Goal: Transaction & Acquisition: Purchase product/service

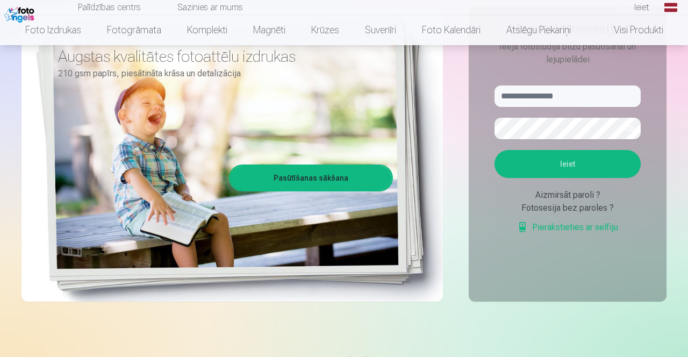
scroll to position [144, 0]
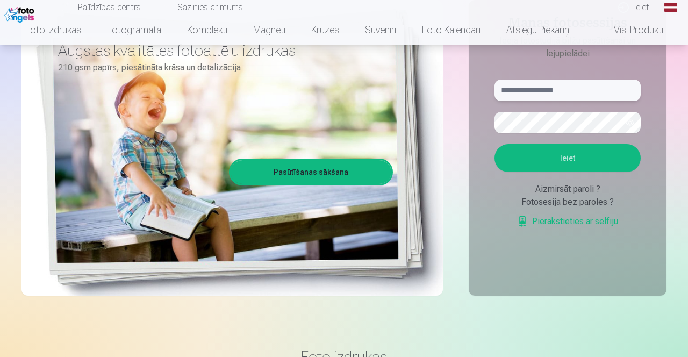
click at [582, 91] on input "text" at bounding box center [568, 91] width 146 height 22
type input "**********"
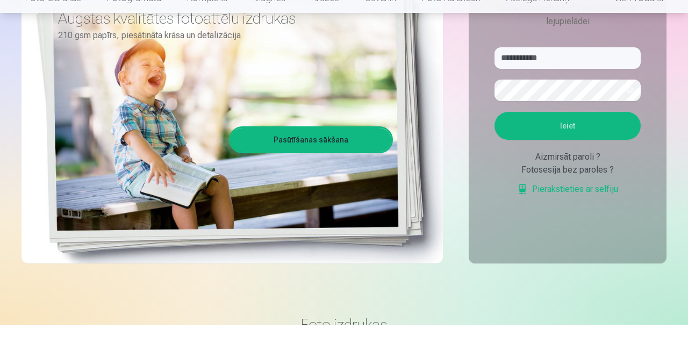
click at [569, 165] on button "Ieiet" at bounding box center [568, 158] width 146 height 28
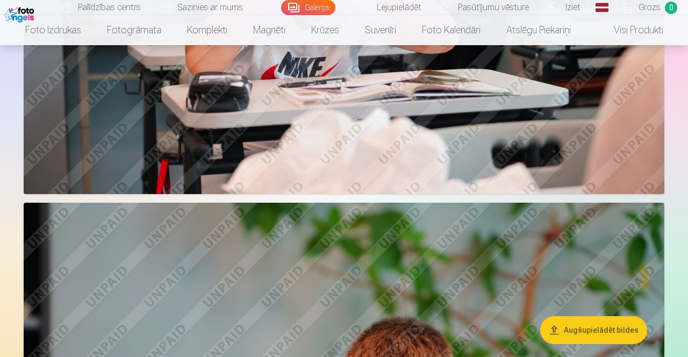
scroll to position [3431, 0]
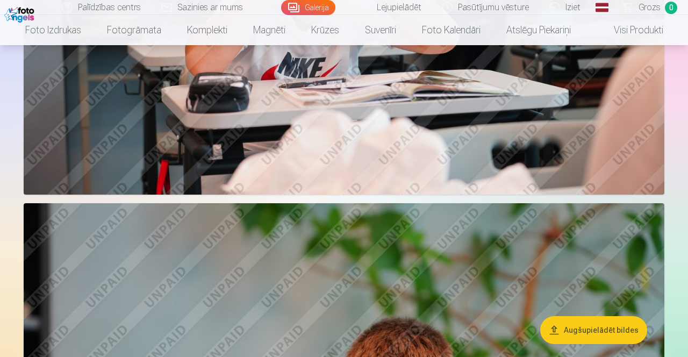
click at [610, 10] on link "Global" at bounding box center [602, 7] width 22 height 15
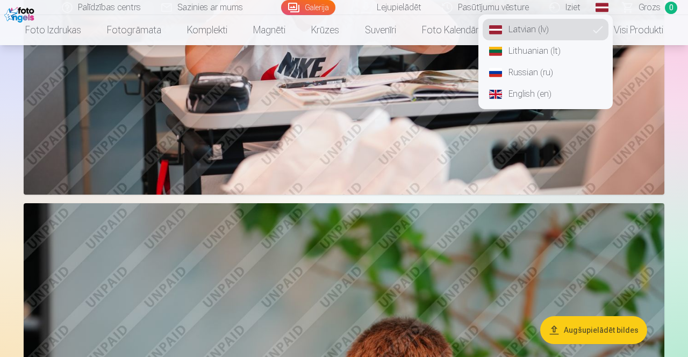
click at [544, 76] on link "Russian (ru)" at bounding box center [546, 73] width 126 height 22
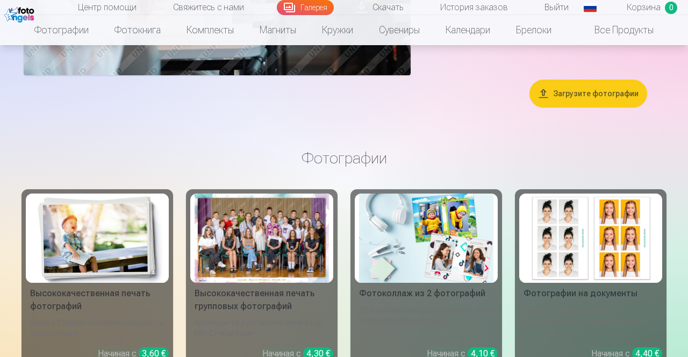
scroll to position [5356, 0]
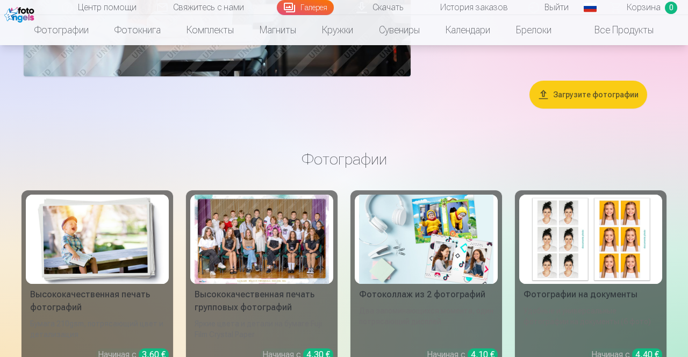
click at [73, 31] on link "Фотографии" at bounding box center [62, 30] width 80 height 30
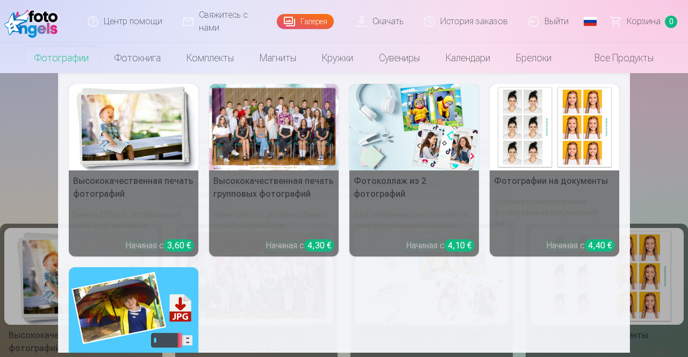
click at [299, 145] on div at bounding box center [274, 127] width 130 height 87
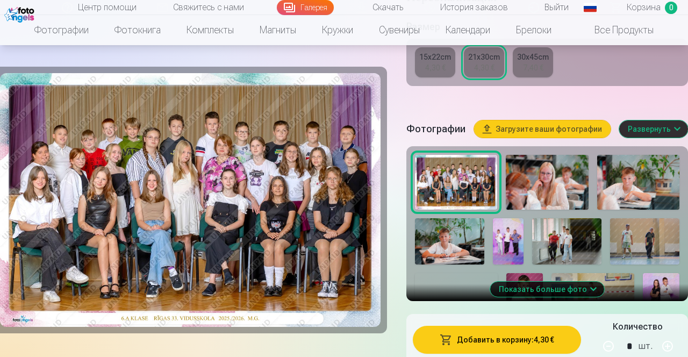
scroll to position [323, 0]
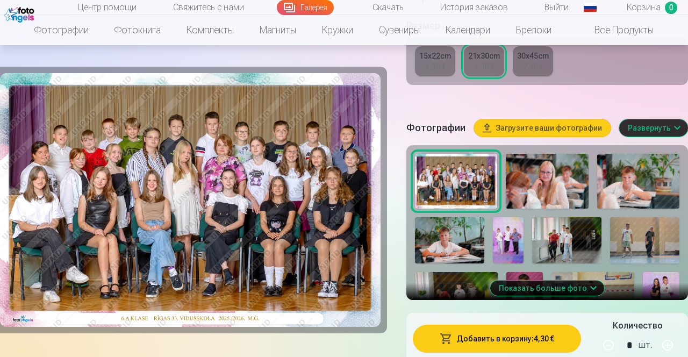
click at [531, 347] on button "Добавить в корзину : 4,30 €" at bounding box center [497, 339] width 168 height 28
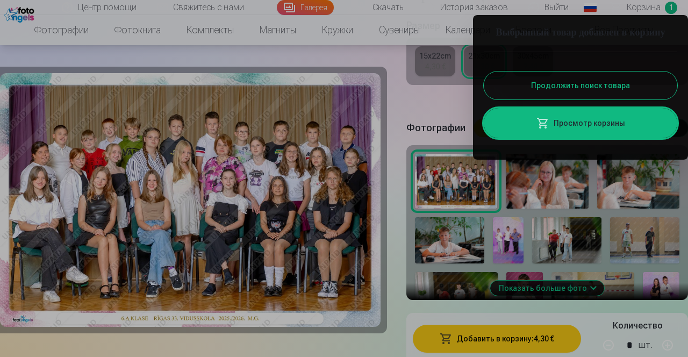
click at [637, 99] on button "Продолжить поиск товара" at bounding box center [581, 86] width 194 height 28
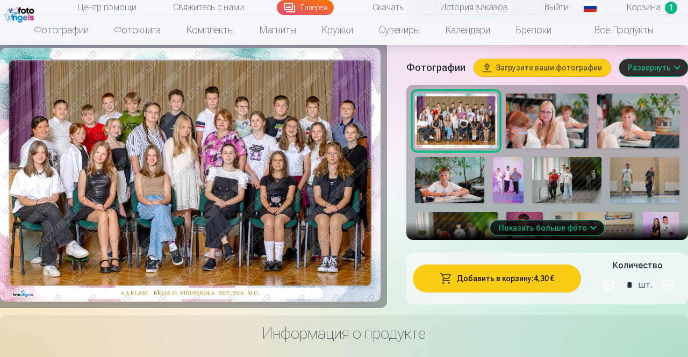
scroll to position [383, 0]
click at [573, 235] on button "Показать больше фото" at bounding box center [547, 227] width 114 height 15
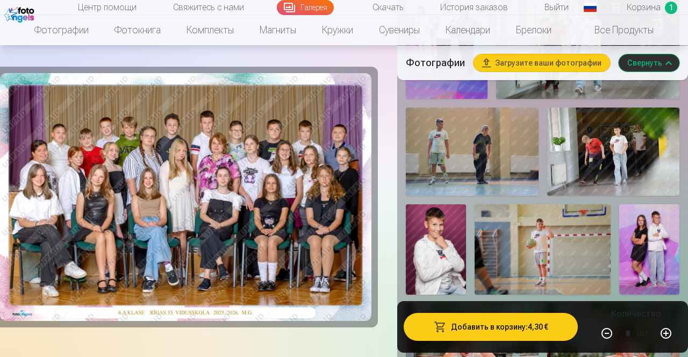
scroll to position [702, 0]
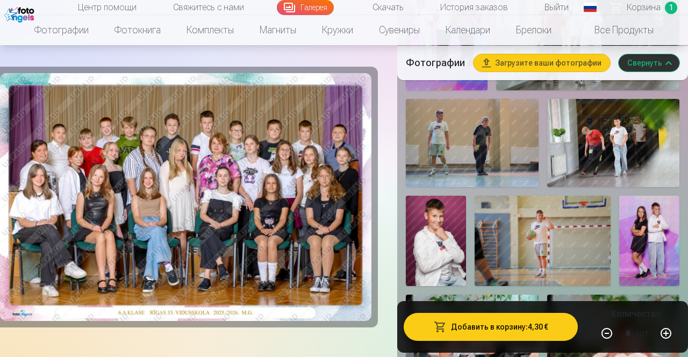
click at [573, 238] on img at bounding box center [543, 241] width 136 height 90
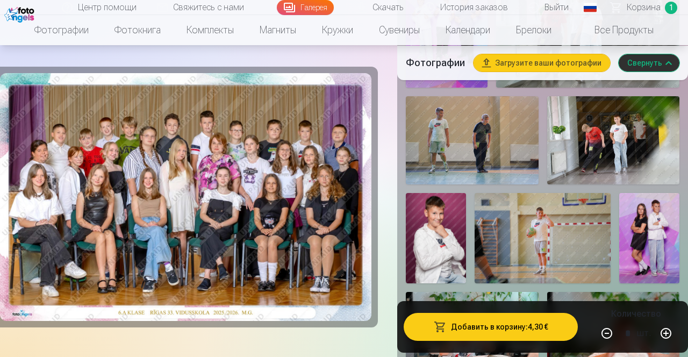
scroll to position [722, 0]
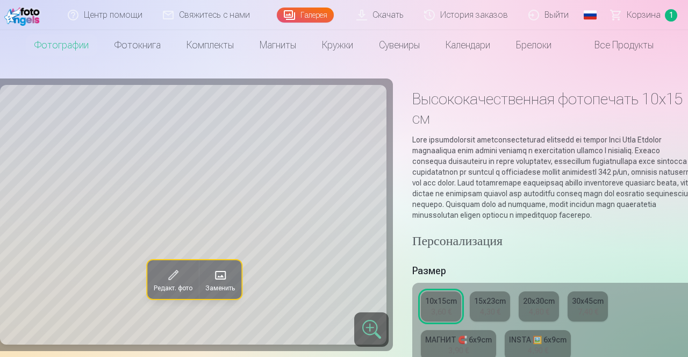
scroll to position [13, 0]
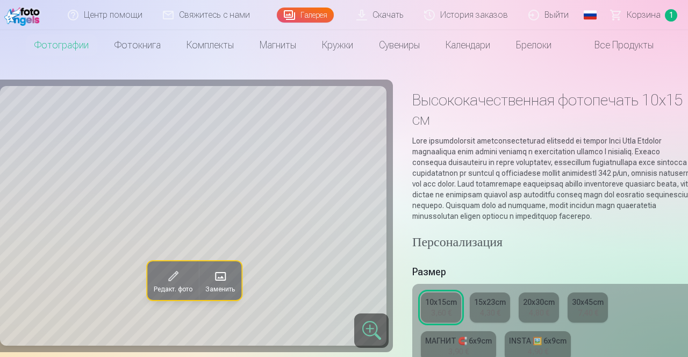
click at [219, 277] on span at bounding box center [220, 276] width 17 height 17
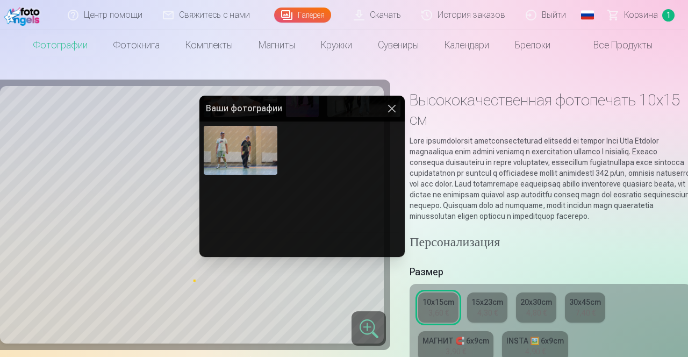
scroll to position [126, 0]
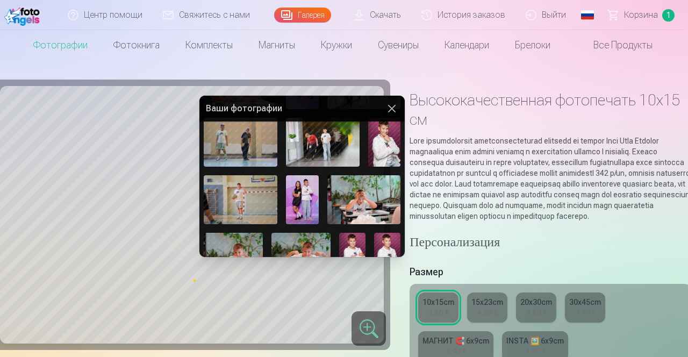
click at [233, 204] on img at bounding box center [241, 199] width 74 height 49
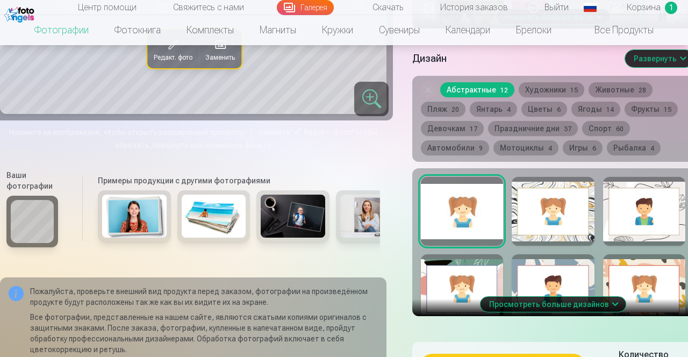
scroll to position [577, 0]
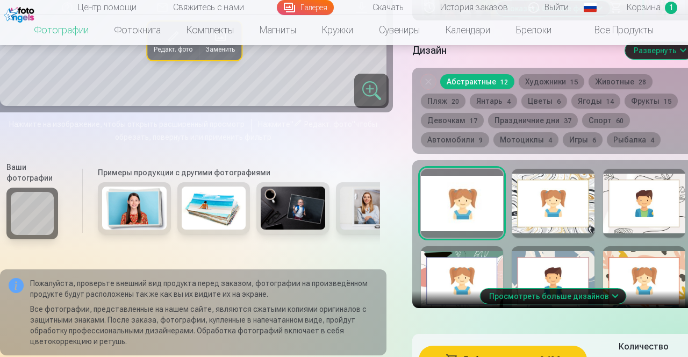
click at [587, 304] on button "Просмотреть больше дизайнов" at bounding box center [554, 296] width 146 height 15
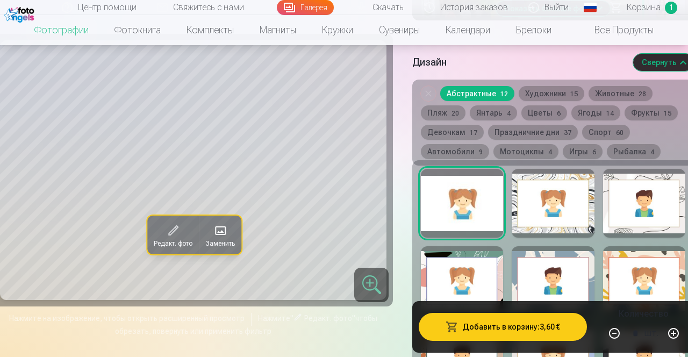
click at [551, 211] on div at bounding box center [553, 203] width 82 height 69
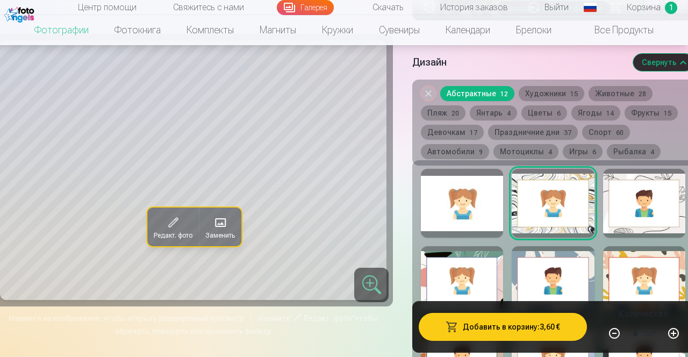
click at [642, 216] on div at bounding box center [644, 203] width 82 height 69
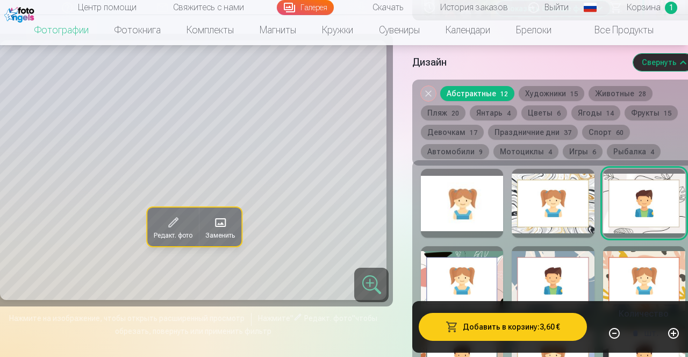
click at [639, 295] on div at bounding box center [644, 280] width 82 height 69
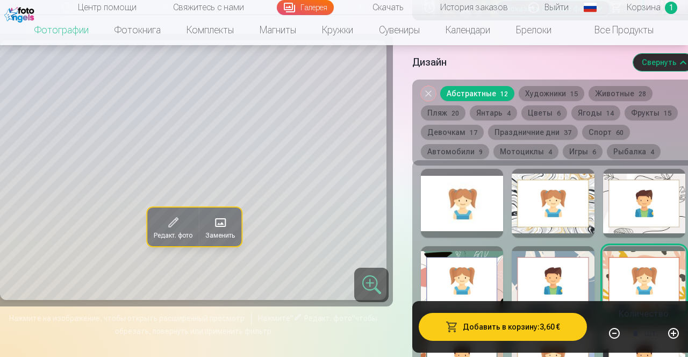
click at [556, 290] on div at bounding box center [553, 280] width 82 height 69
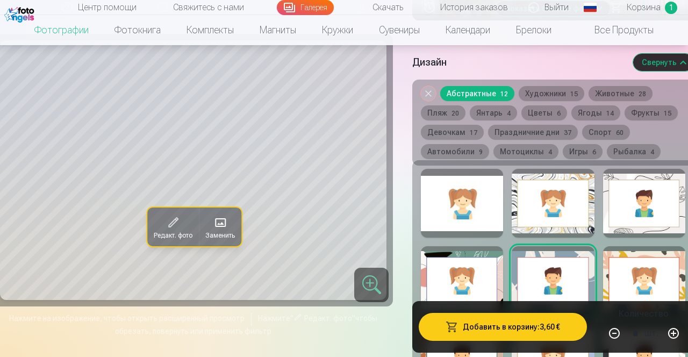
click at [475, 297] on div at bounding box center [462, 280] width 82 height 69
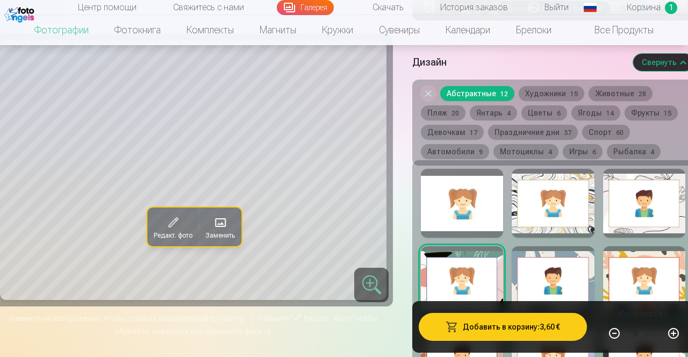
click at [473, 214] on div at bounding box center [462, 203] width 82 height 69
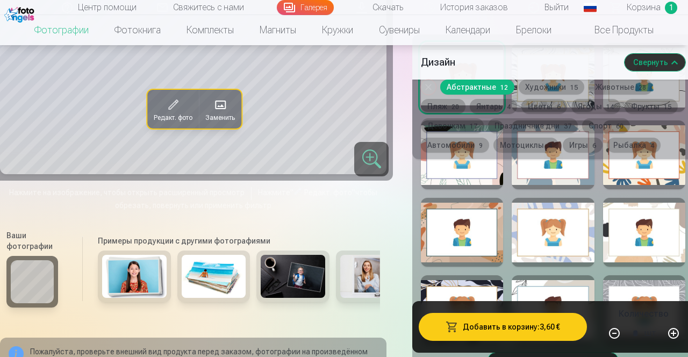
scroll to position [688, 0]
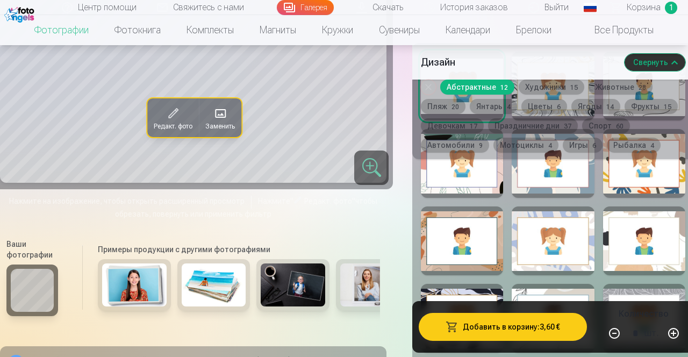
click at [605, 244] on div at bounding box center [644, 240] width 82 height 69
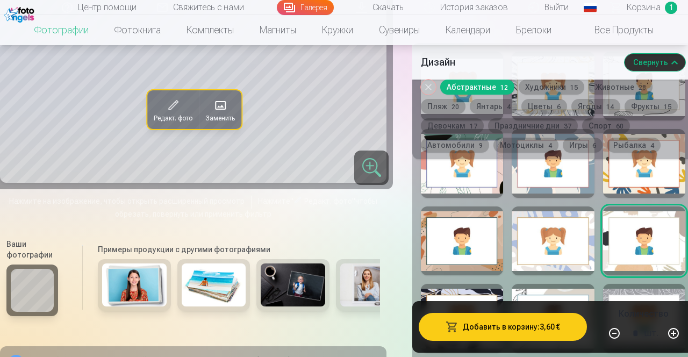
click at [525, 146] on button "Мотоциклы 4" at bounding box center [526, 145] width 65 height 15
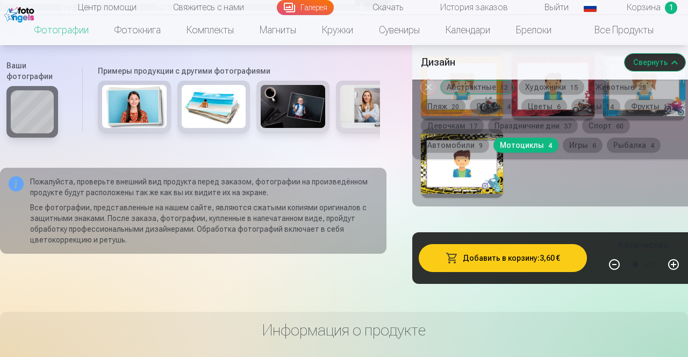
click at [588, 219] on div "Дизайн Свернуть Убрать дизайн Абстрактные 12 Художники 15 Животные 28 Пляж 20 Я…" at bounding box center [553, 71] width 282 height 297
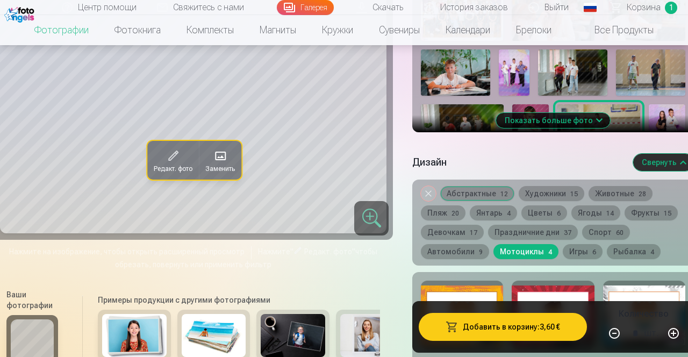
scroll to position [475, 0]
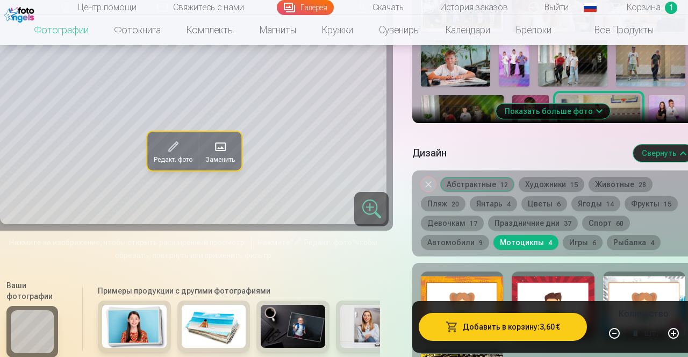
click at [583, 250] on button "Игры 6" at bounding box center [583, 242] width 40 height 15
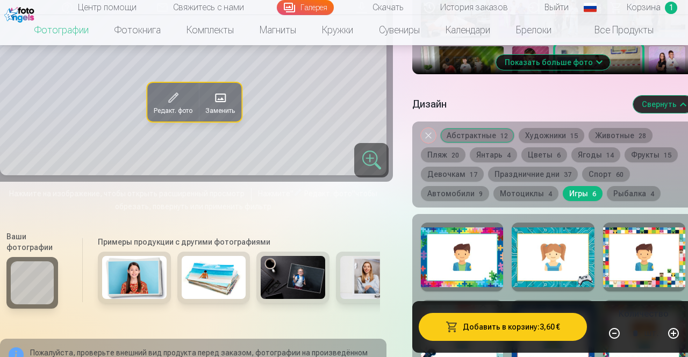
scroll to position [526, 0]
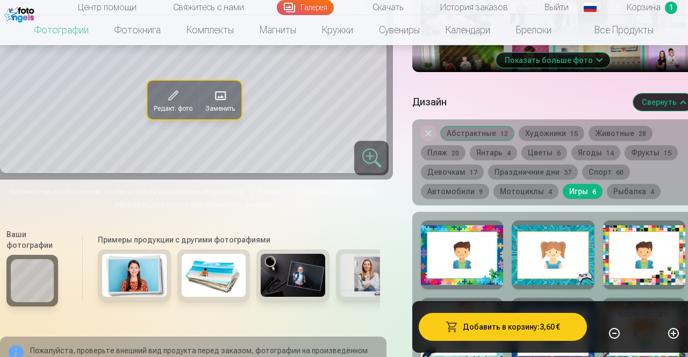
click at [482, 260] on div at bounding box center [462, 254] width 82 height 69
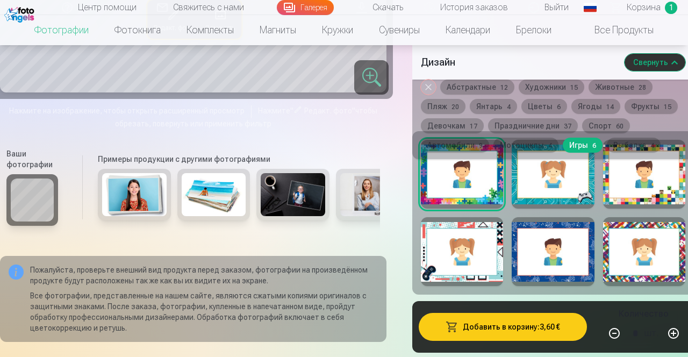
scroll to position [598, 0]
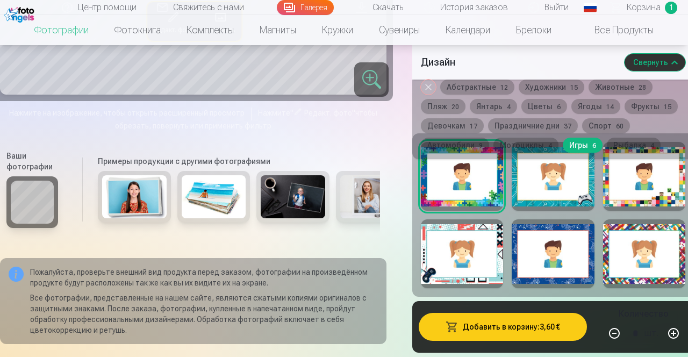
click at [467, 145] on button "Автомобили 9" at bounding box center [455, 145] width 68 height 15
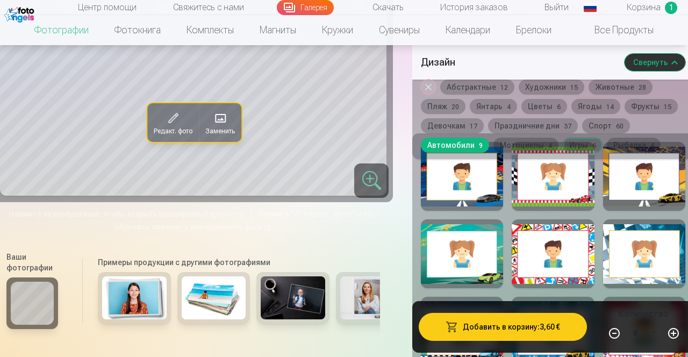
click at [461, 281] on div at bounding box center [462, 253] width 82 height 69
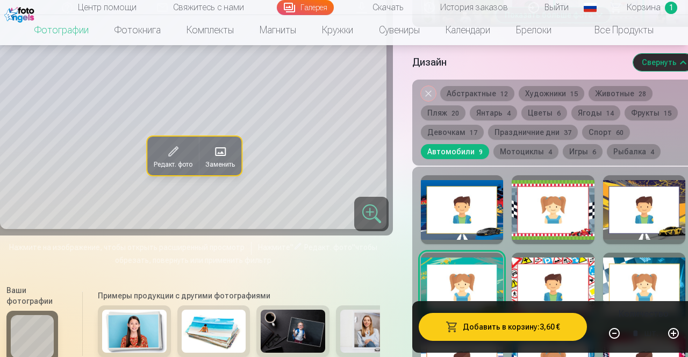
scroll to position [566, 0]
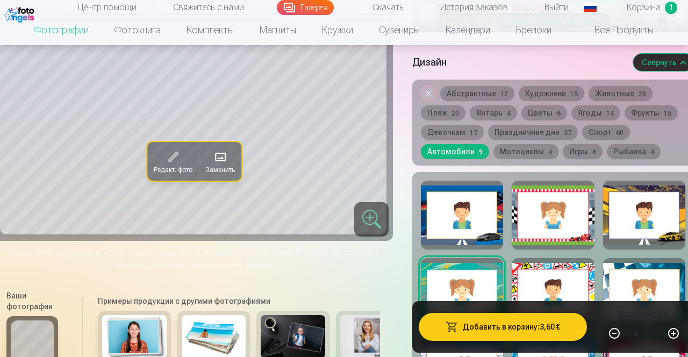
click at [488, 101] on button "Абстрактные 12" at bounding box center [477, 93] width 74 height 15
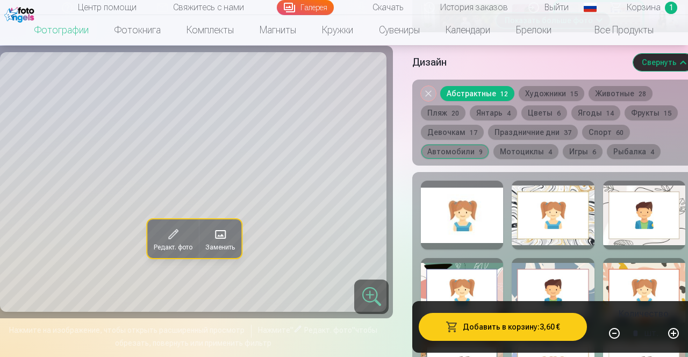
click at [470, 227] on div at bounding box center [462, 215] width 82 height 69
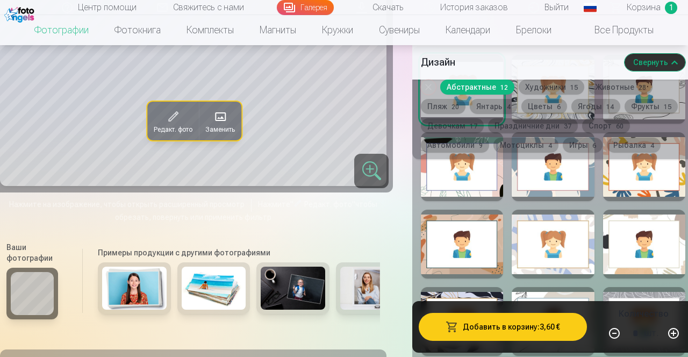
scroll to position [687, 0]
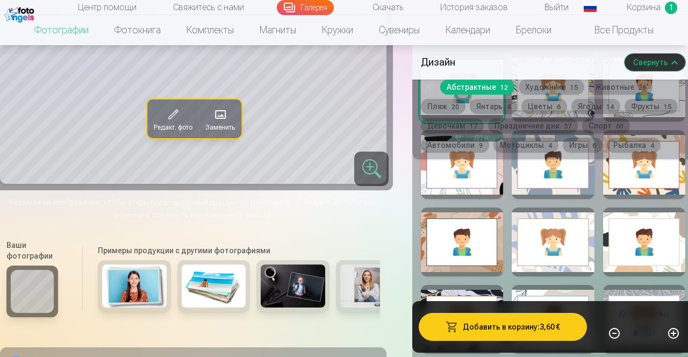
click at [515, 341] on button "Добавить в корзину : 3,60 €" at bounding box center [503, 327] width 168 height 28
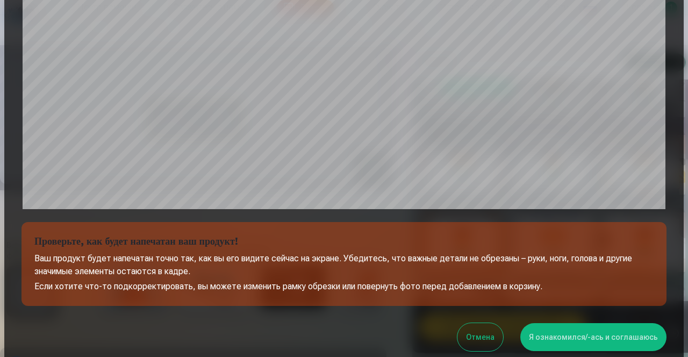
scroll to position [317, 0]
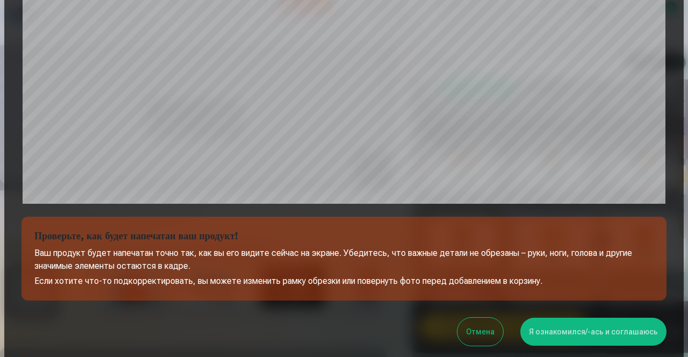
click at [599, 332] on button "Я ознакомился/-ась и соглашаюсь" at bounding box center [593, 332] width 146 height 28
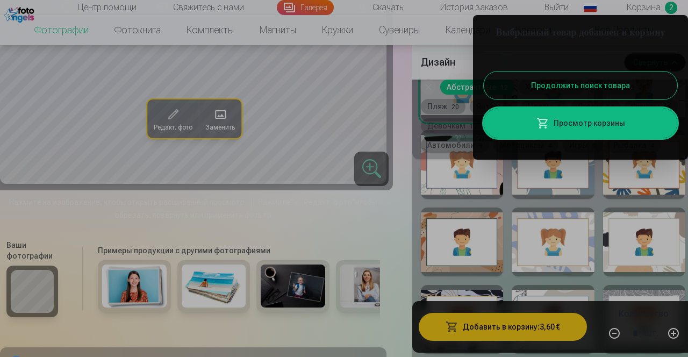
click at [630, 99] on button "Продолжить поиск товара" at bounding box center [581, 86] width 194 height 28
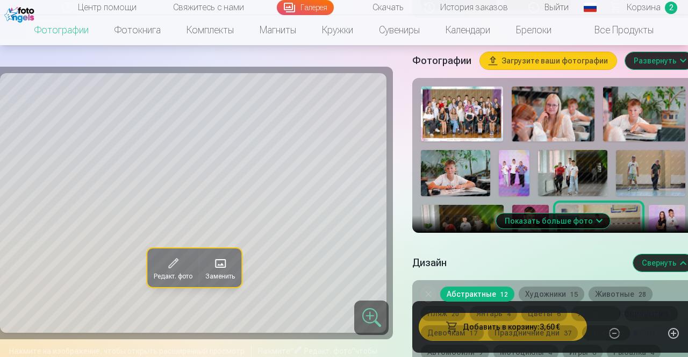
scroll to position [363, 0]
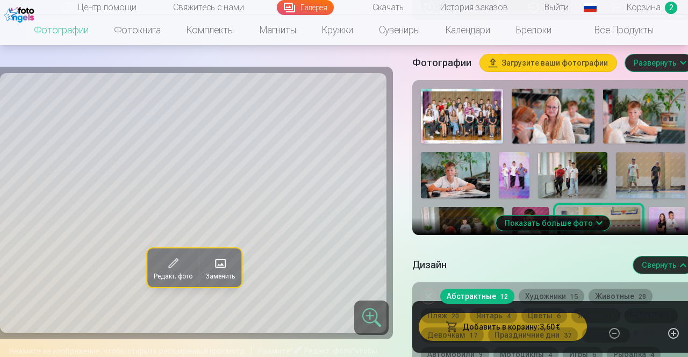
click at [225, 268] on span at bounding box center [220, 263] width 17 height 17
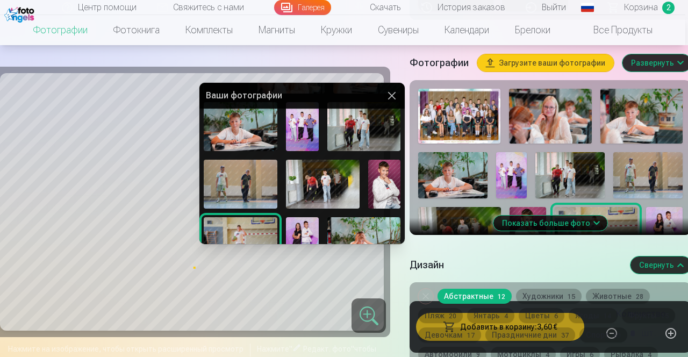
scroll to position [72, 0]
click at [387, 181] on img at bounding box center [384, 183] width 33 height 49
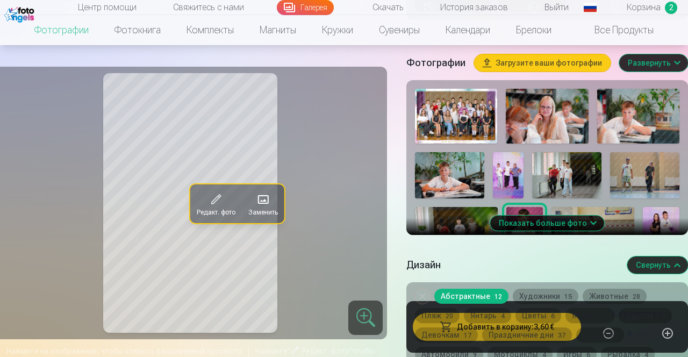
click at [398, 37] on link "Сувениры" at bounding box center [399, 30] width 67 height 30
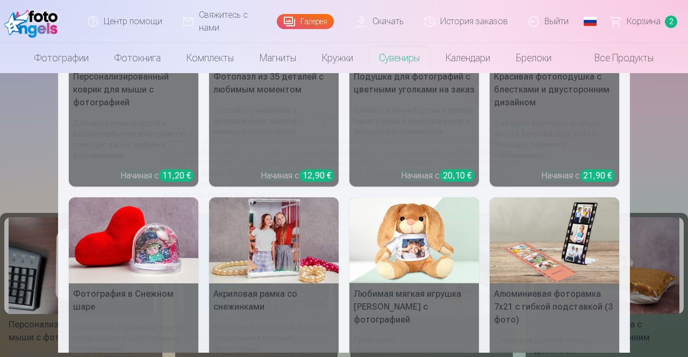
scroll to position [103, 0]
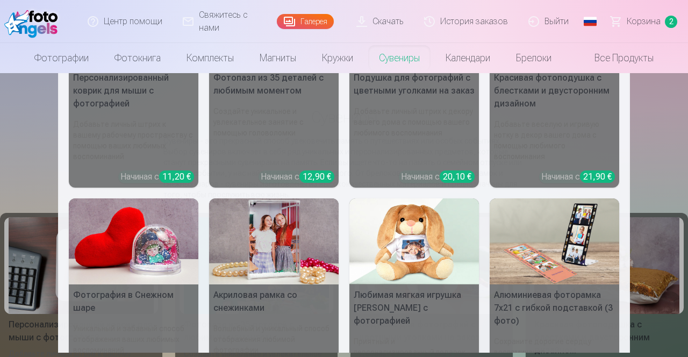
click at [533, 65] on link "Брелоки" at bounding box center [533, 58] width 61 height 30
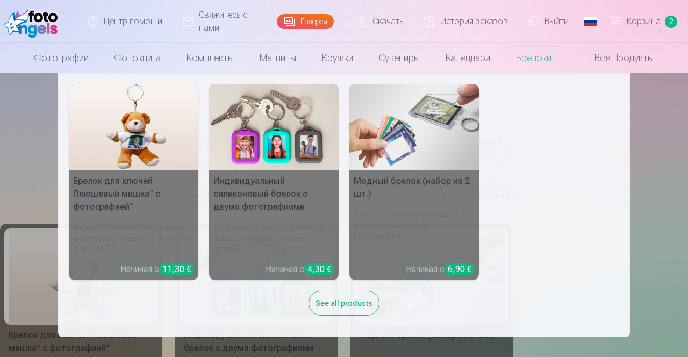
click at [206, 61] on link "Комплекты" at bounding box center [210, 58] width 73 height 30
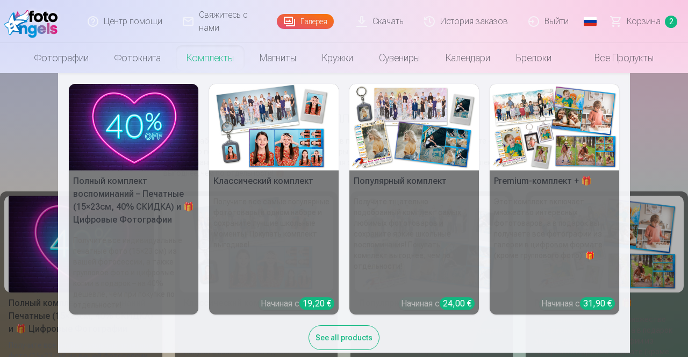
click at [269, 66] on link "Магниты" at bounding box center [278, 58] width 62 height 30
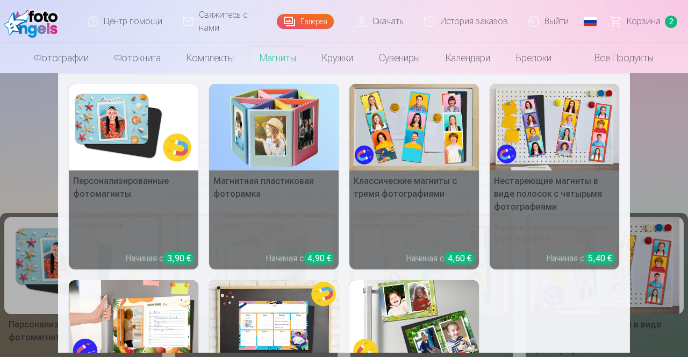
click at [66, 60] on link "Фотографии" at bounding box center [62, 58] width 80 height 30
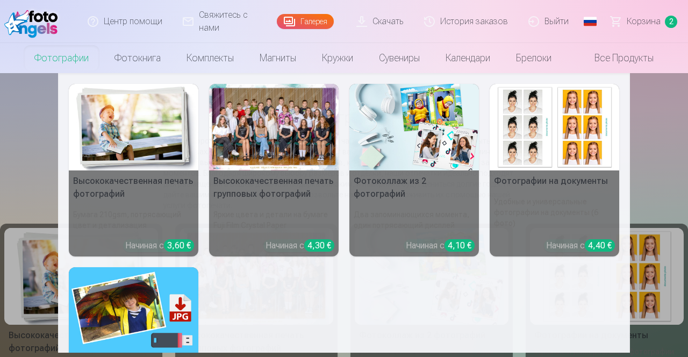
click at [125, 61] on link "Фотокнига" at bounding box center [138, 58] width 72 height 30
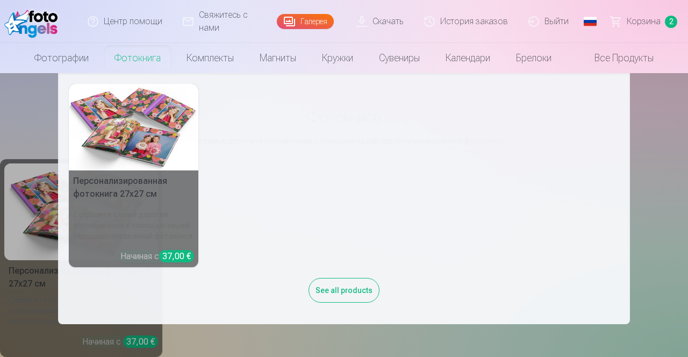
click at [52, 65] on link "Фотографии" at bounding box center [62, 58] width 80 height 30
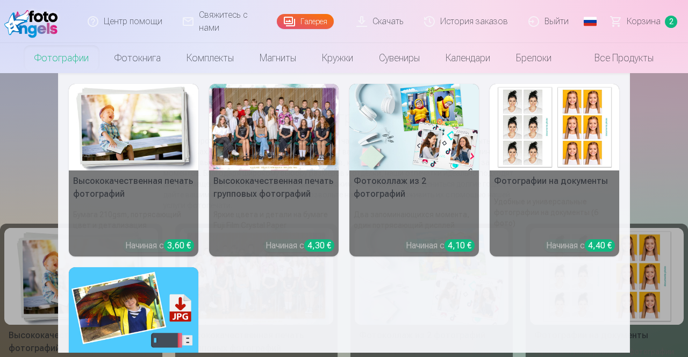
click at [433, 144] on img at bounding box center [414, 127] width 130 height 87
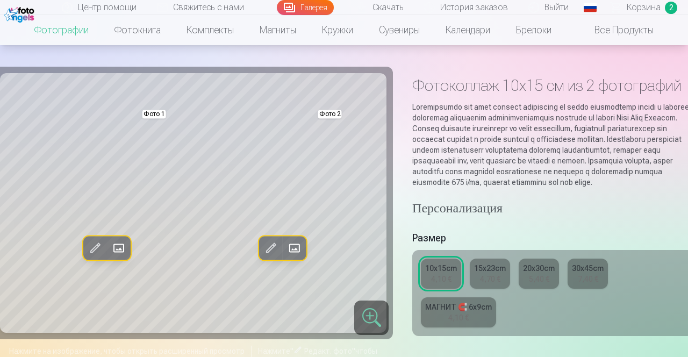
scroll to position [29, 0]
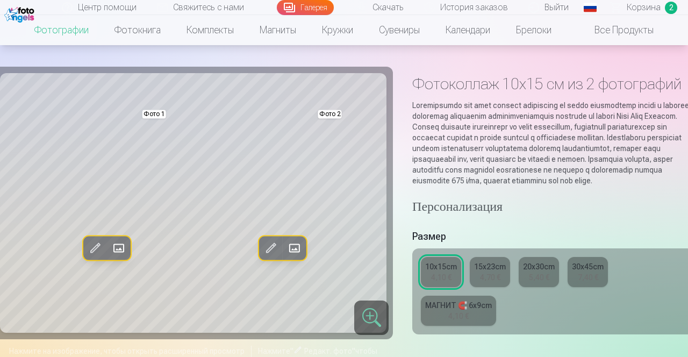
click at [118, 246] on span at bounding box center [118, 247] width 17 height 17
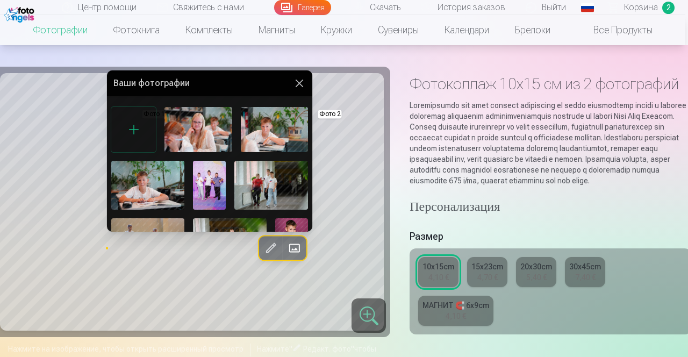
click at [206, 188] on img at bounding box center [209, 185] width 33 height 49
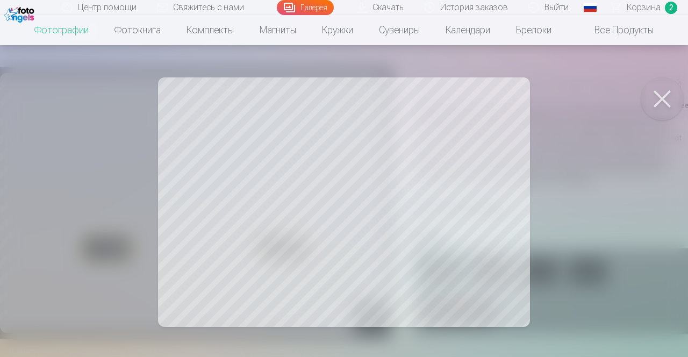
click at [654, 103] on button at bounding box center [662, 98] width 43 height 43
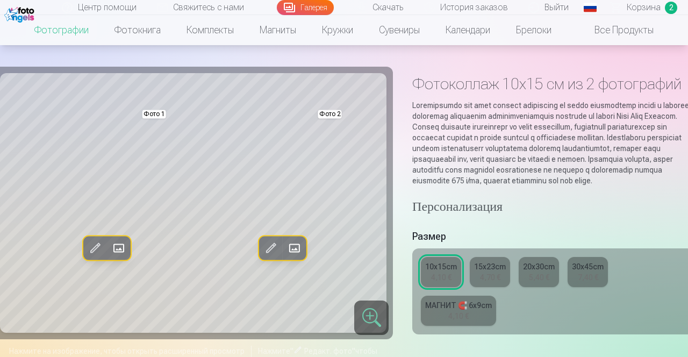
click at [121, 246] on span at bounding box center [118, 247] width 17 height 17
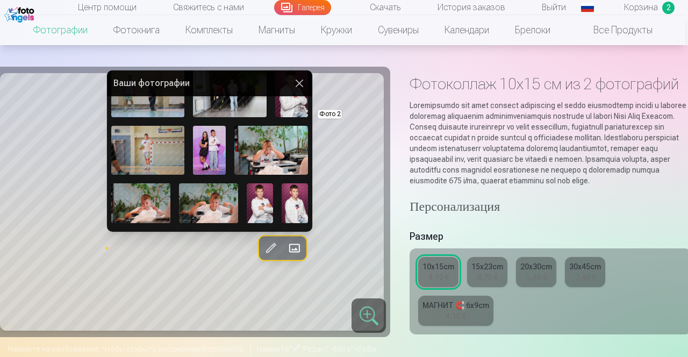
scroll to position [185, 0]
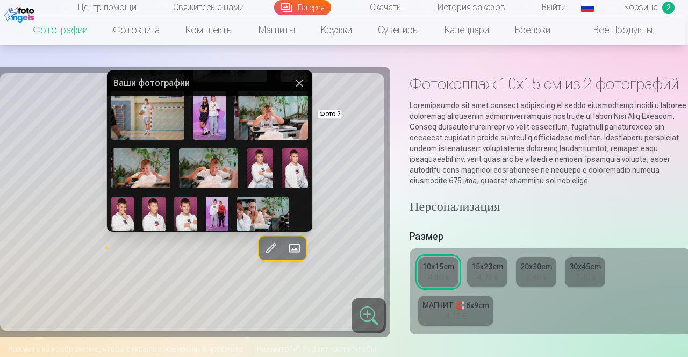
click at [119, 222] on img at bounding box center [122, 214] width 23 height 34
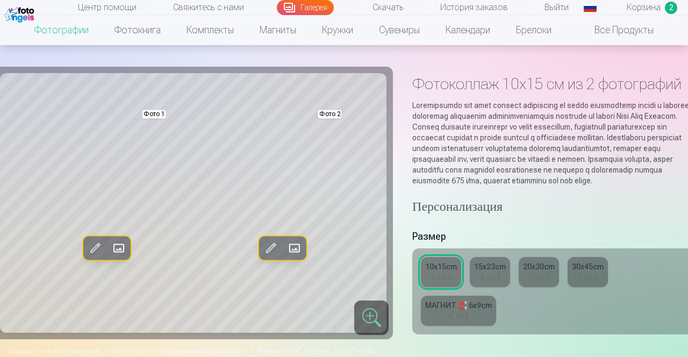
click at [61, 35] on link "Фотографии" at bounding box center [62, 30] width 80 height 30
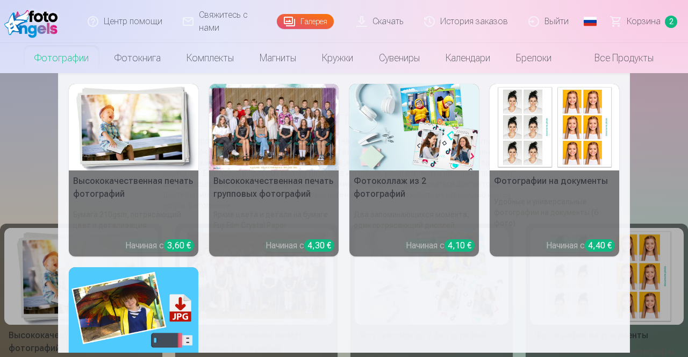
click at [153, 146] on img at bounding box center [134, 127] width 130 height 87
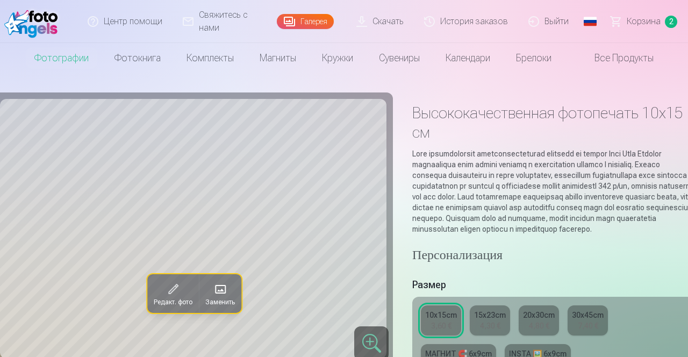
click at [220, 295] on span at bounding box center [220, 289] width 17 height 17
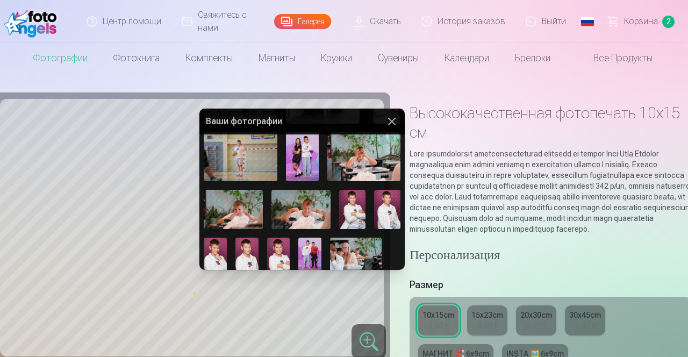
scroll to position [185, 0]
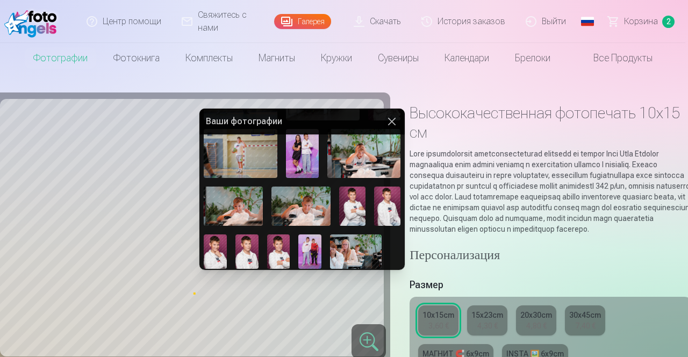
click at [352, 210] on img at bounding box center [352, 206] width 26 height 39
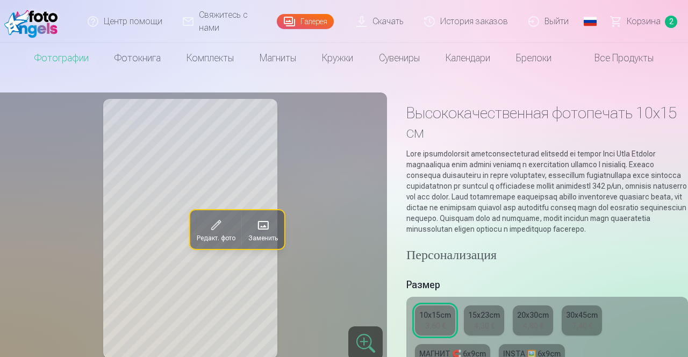
click at [269, 225] on span at bounding box center [263, 225] width 17 height 17
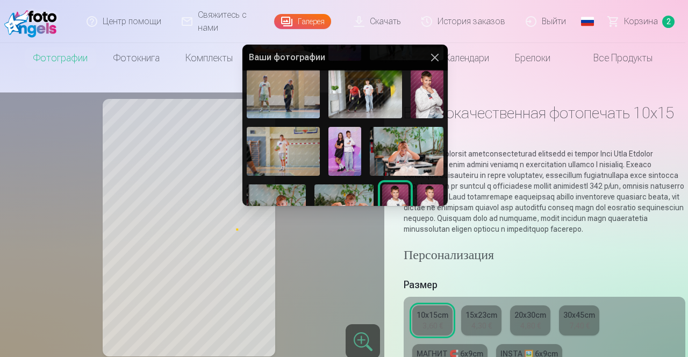
scroll to position [124, 0]
click at [386, 167] on img at bounding box center [407, 150] width 74 height 49
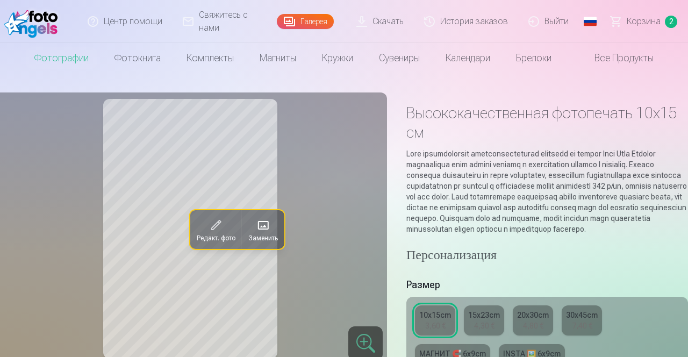
click at [268, 226] on span at bounding box center [263, 225] width 17 height 17
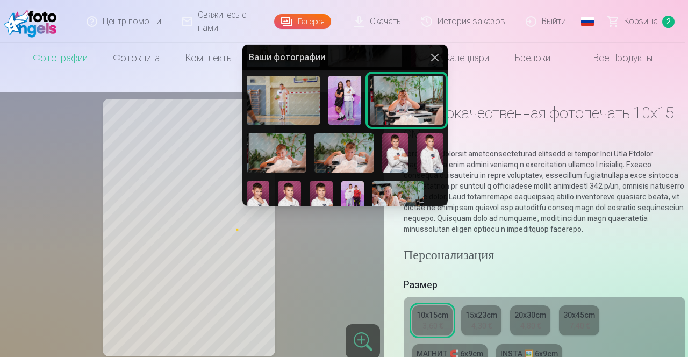
scroll to position [185, 0]
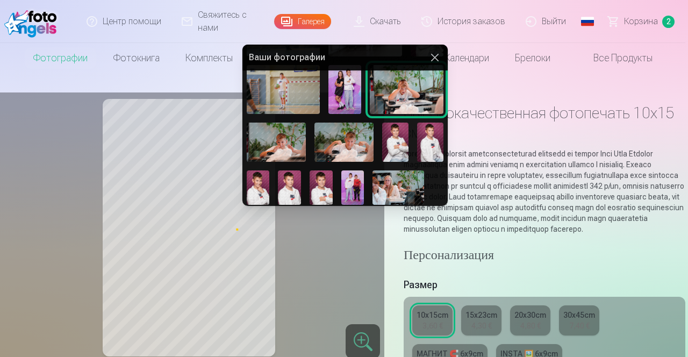
click at [254, 185] on img at bounding box center [258, 187] width 23 height 34
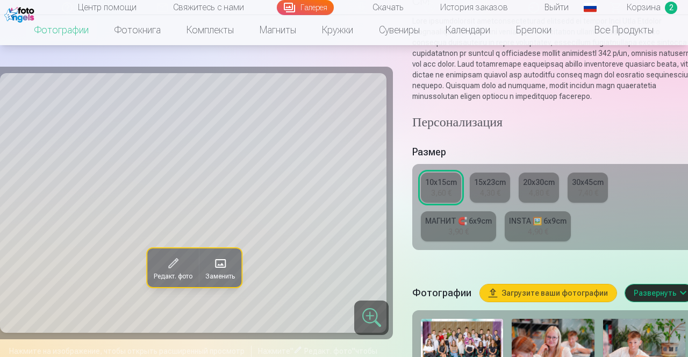
scroll to position [135, 0]
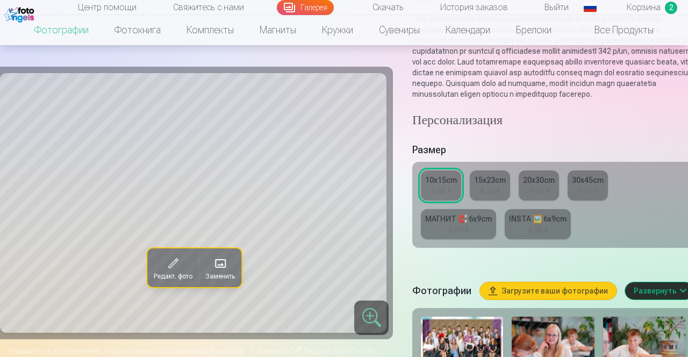
click at [367, 318] on div at bounding box center [371, 318] width 34 height 34
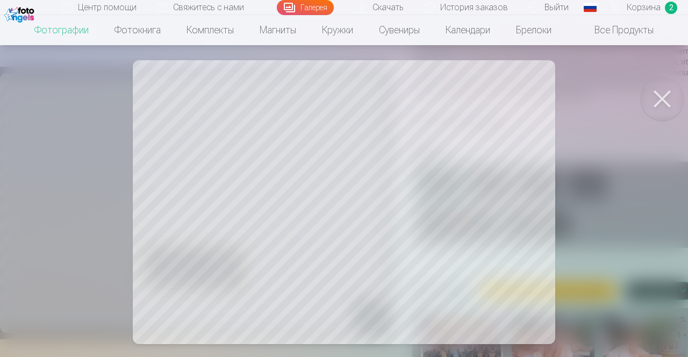
click at [662, 99] on button at bounding box center [662, 98] width 43 height 43
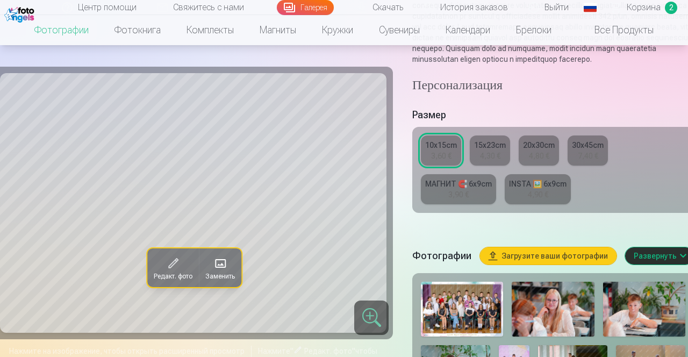
scroll to position [170, 0]
click at [661, 265] on button "Развернуть" at bounding box center [659, 255] width 69 height 17
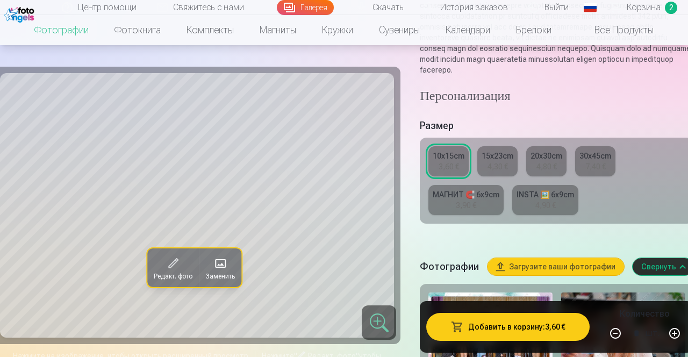
click at [655, 275] on button "Свернуть" at bounding box center [663, 266] width 61 height 17
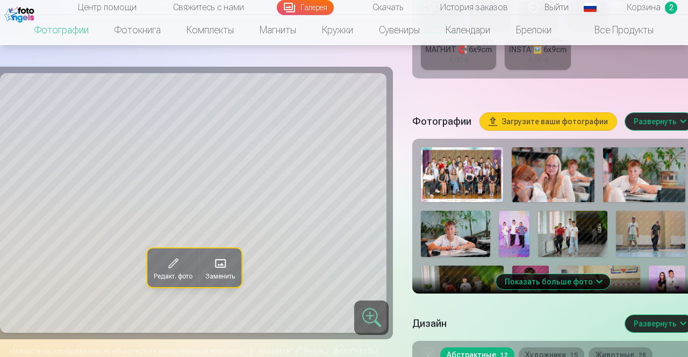
scroll to position [318, 0]
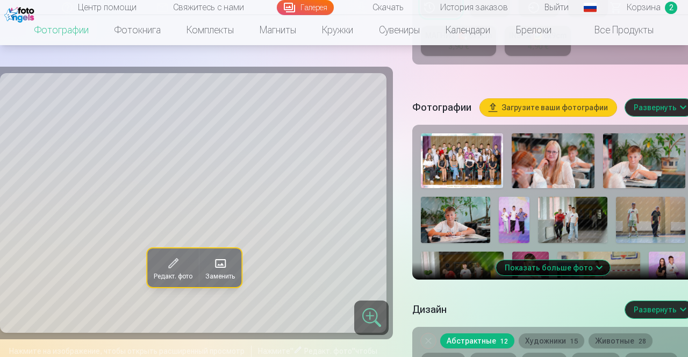
click at [332, 353] on span "Редакт. фото" at bounding box center [328, 351] width 48 height 9
click at [219, 269] on span at bounding box center [220, 263] width 17 height 17
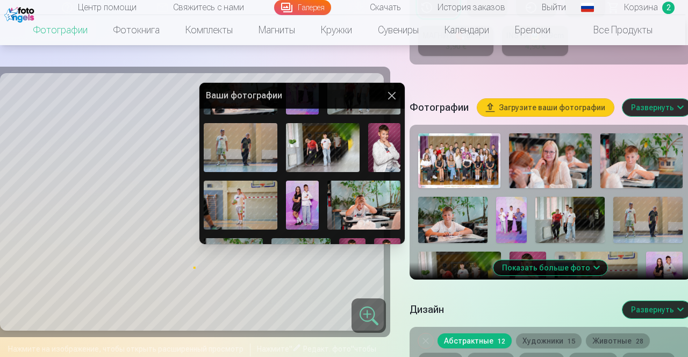
scroll to position [124, 0]
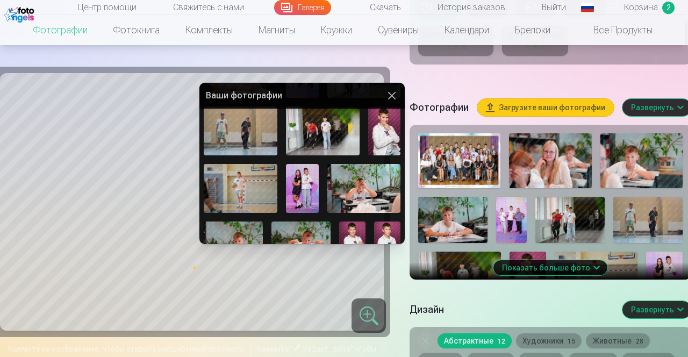
click at [305, 189] on img at bounding box center [302, 188] width 33 height 49
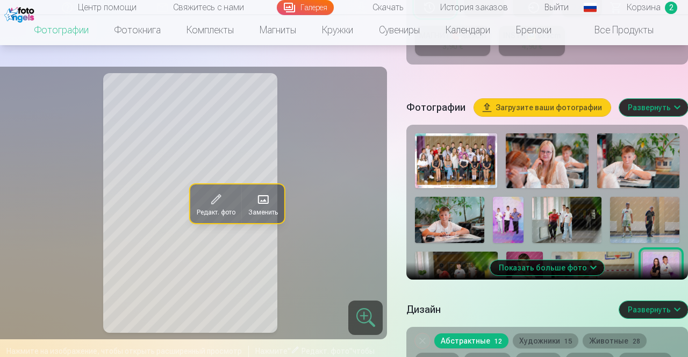
click at [270, 211] on span "Заменить" at bounding box center [263, 212] width 30 height 9
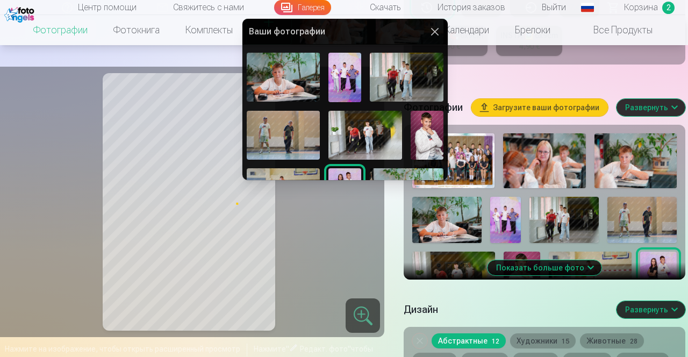
scroll to position [57, 0]
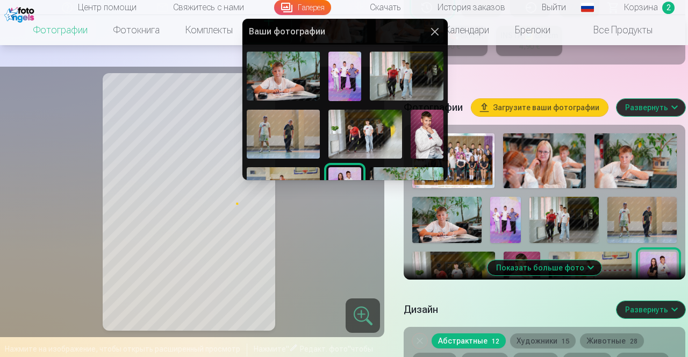
click at [434, 130] on img at bounding box center [427, 134] width 33 height 49
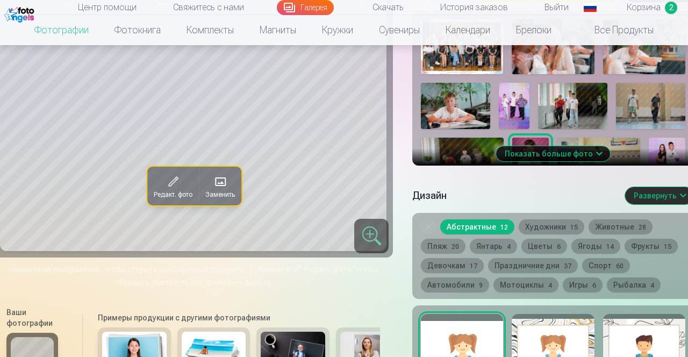
scroll to position [432, 0]
click at [176, 199] on span "Редакт. фото" at bounding box center [173, 194] width 39 height 9
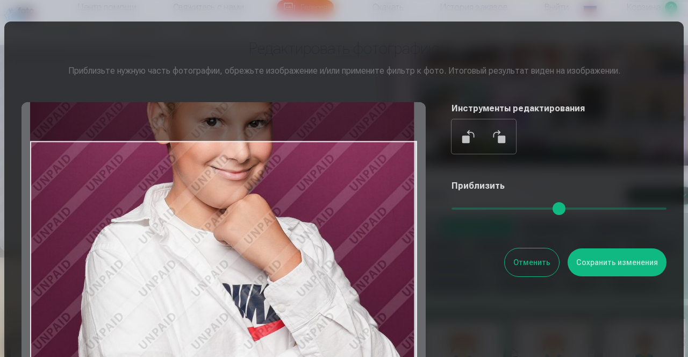
click at [462, 138] on button at bounding box center [469, 137] width 26 height 26
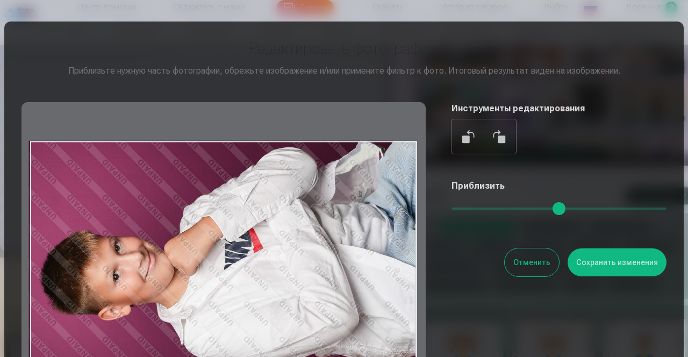
click at [463, 143] on button at bounding box center [469, 137] width 26 height 26
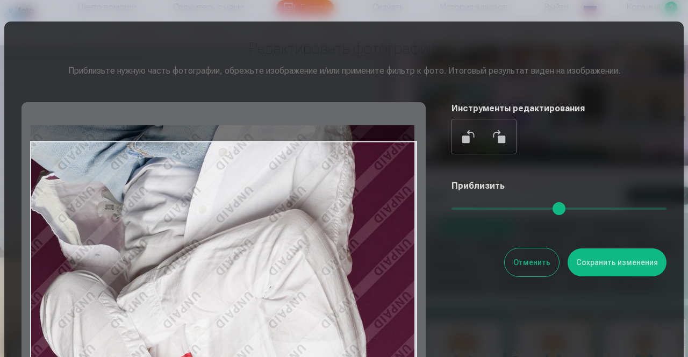
click at [462, 140] on button at bounding box center [469, 137] width 26 height 26
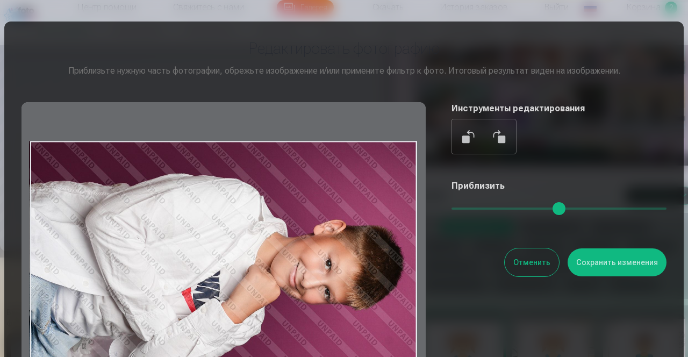
click at [461, 142] on button at bounding box center [469, 137] width 26 height 26
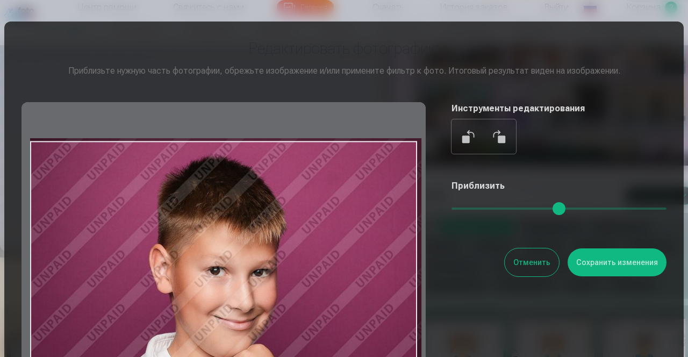
type input "*"
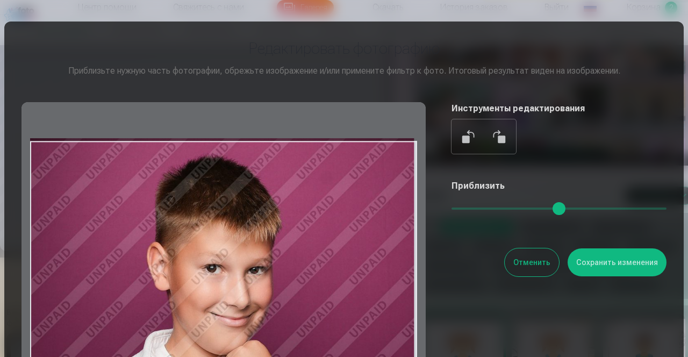
click at [539, 262] on button "Отменить" at bounding box center [532, 262] width 54 height 28
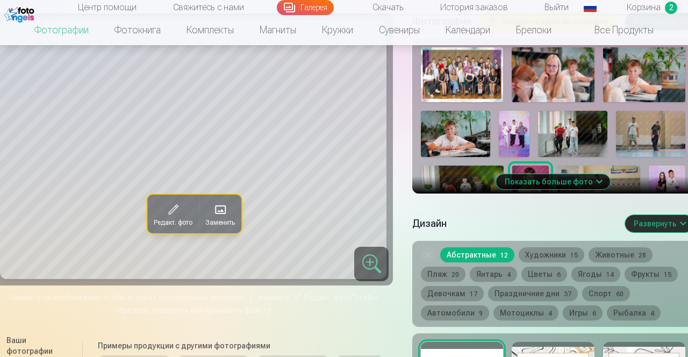
scroll to position [396, 0]
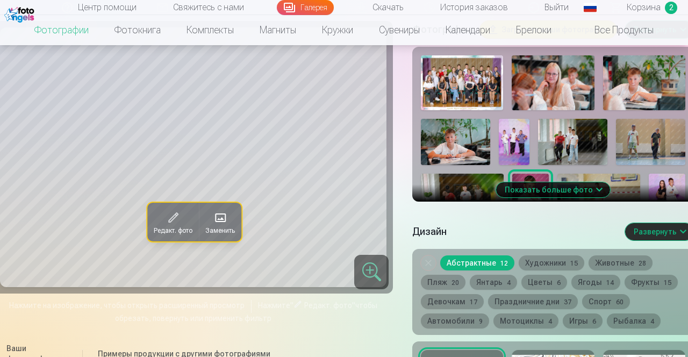
click at [568, 270] on button "Художники 15" at bounding box center [552, 262] width 66 height 15
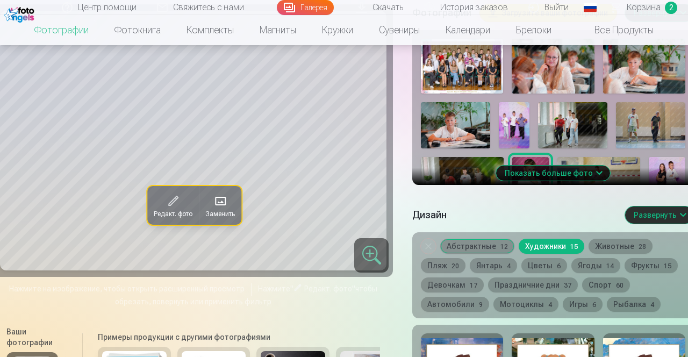
scroll to position [417, 0]
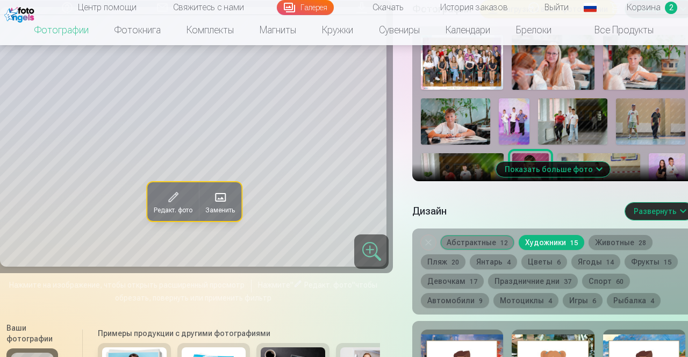
click at [577, 177] on button "Показать больше фото" at bounding box center [553, 169] width 114 height 15
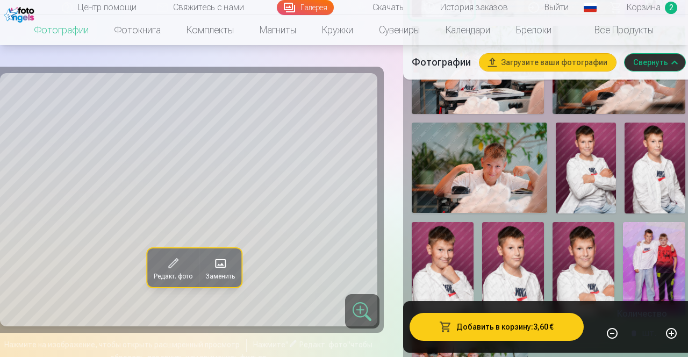
scroll to position [948, 0]
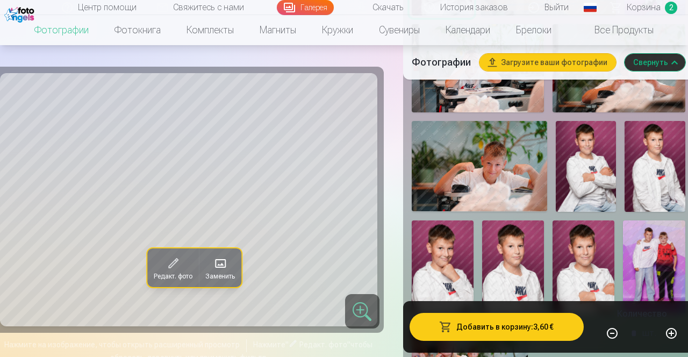
click at [444, 259] on img at bounding box center [443, 266] width 62 height 93
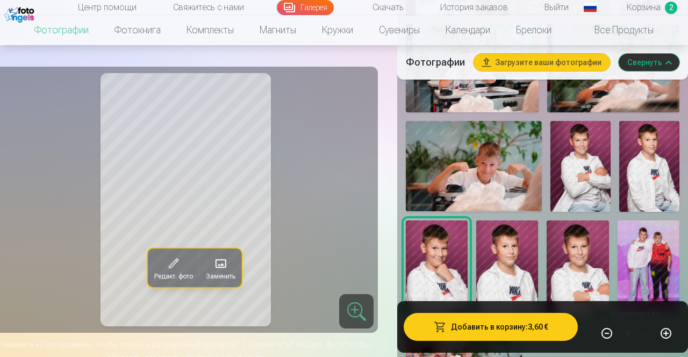
click at [583, 170] on img at bounding box center [581, 166] width 60 height 90
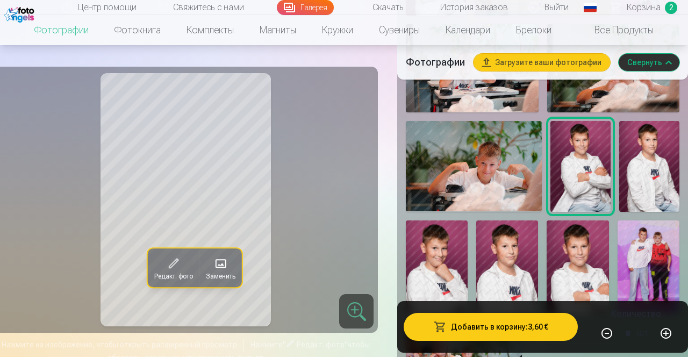
click at [445, 266] on img at bounding box center [437, 266] width 62 height 93
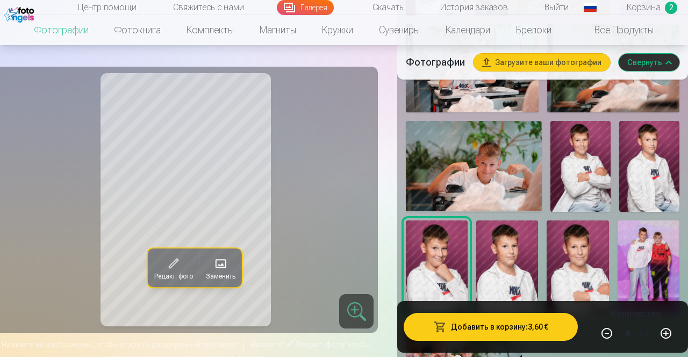
click at [588, 168] on img at bounding box center [581, 166] width 60 height 90
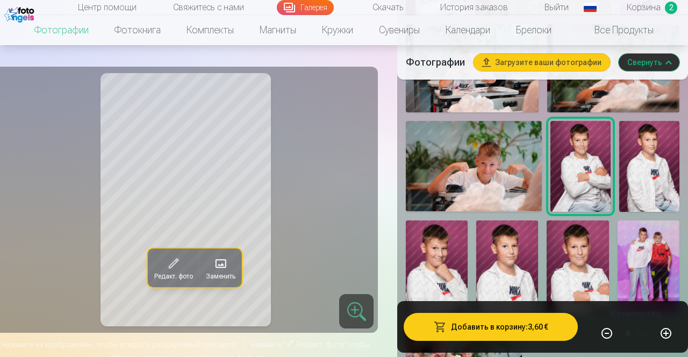
click at [448, 258] on img at bounding box center [437, 266] width 62 height 93
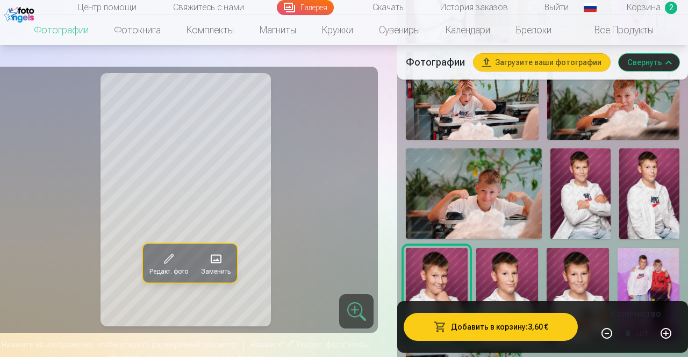
scroll to position [922, 0]
click at [509, 341] on button "Добавить в корзину : 3,60 €" at bounding box center [491, 327] width 174 height 28
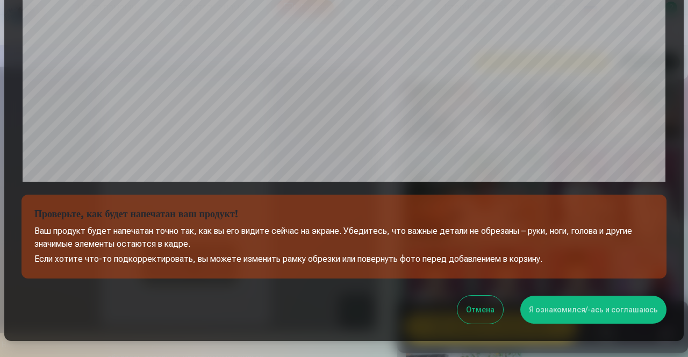
scroll to position [374, 0]
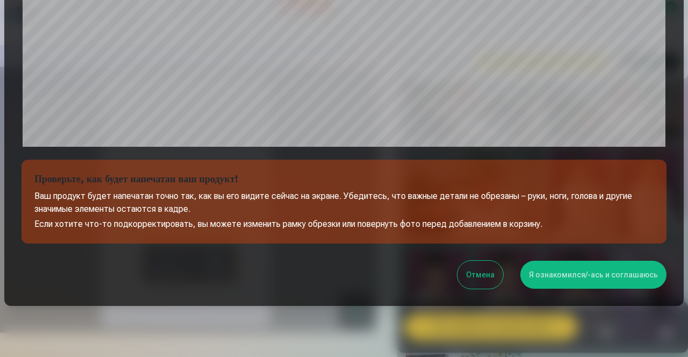
click at [609, 275] on button "Я ознакомился/-ась и соглашаюсь" at bounding box center [593, 275] width 146 height 28
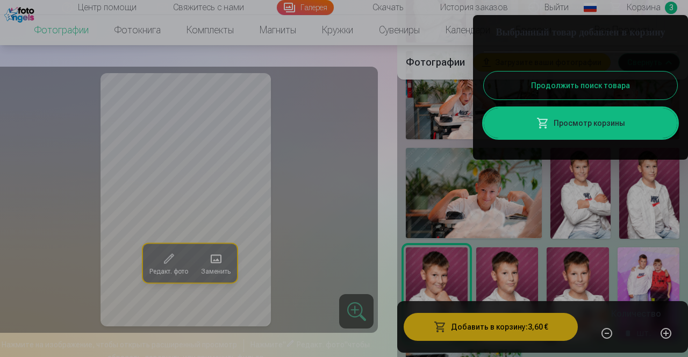
click at [641, 99] on button "Продолжить поиск товара" at bounding box center [581, 86] width 194 height 28
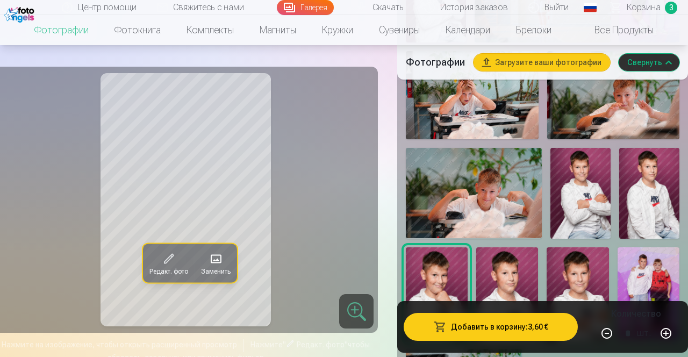
click at [582, 208] on img at bounding box center [581, 193] width 60 height 90
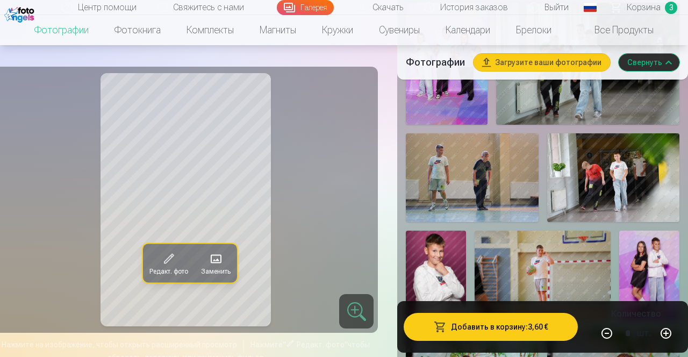
scroll to position [642, 0]
click at [452, 256] on img at bounding box center [436, 276] width 60 height 90
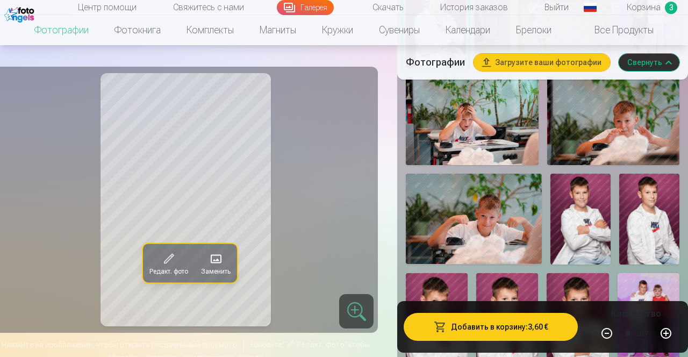
scroll to position [897, 0]
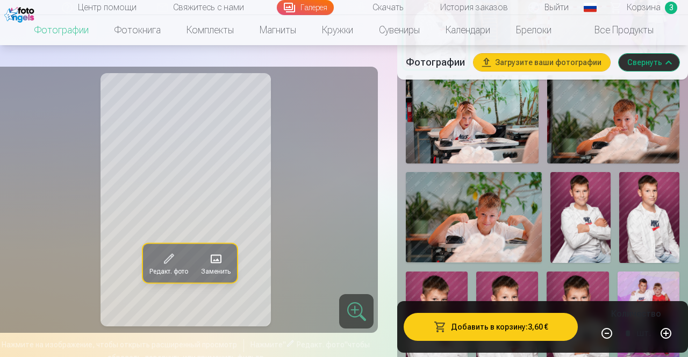
click at [587, 210] on img at bounding box center [581, 217] width 60 height 90
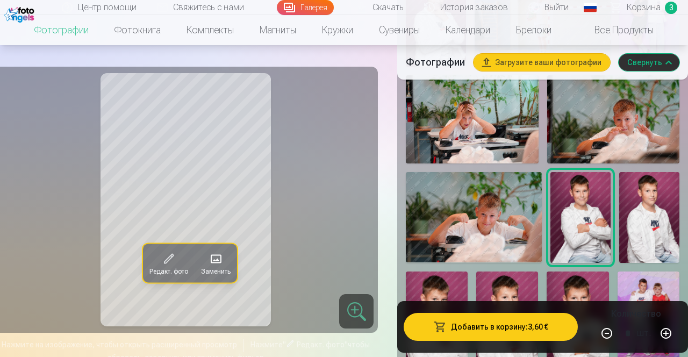
click at [542, 341] on button "Добавить в корзину : 3,60 €" at bounding box center [491, 327] width 174 height 28
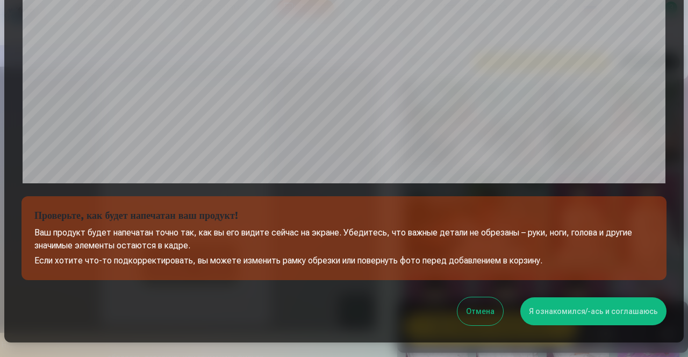
scroll to position [338, 0]
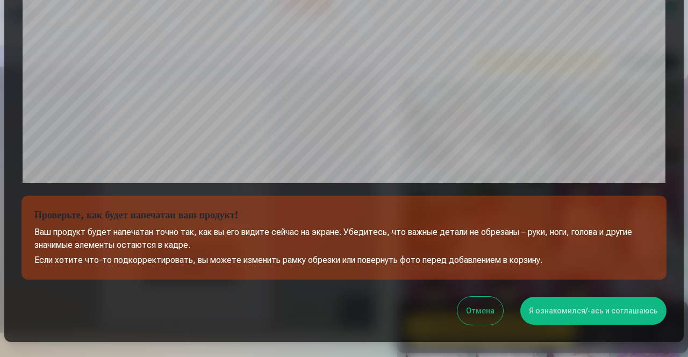
click at [569, 309] on button "Я ознакомился/-ась и соглашаюсь" at bounding box center [593, 311] width 146 height 28
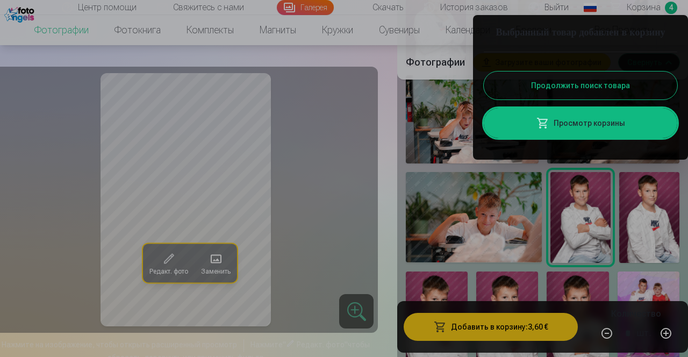
click at [627, 99] on button "Продолжить поиск товара" at bounding box center [581, 86] width 194 height 28
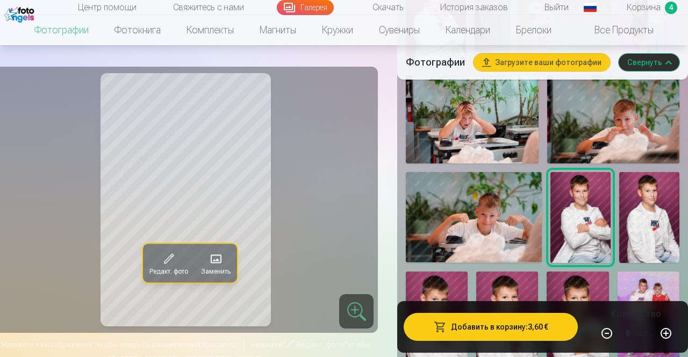
click at [656, 12] on span "Корзина" at bounding box center [644, 7] width 34 height 13
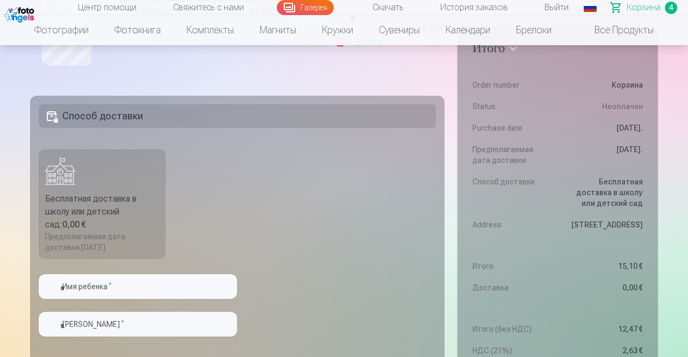
scroll to position [624, 0]
click at [160, 285] on input "text" at bounding box center [138, 287] width 198 height 25
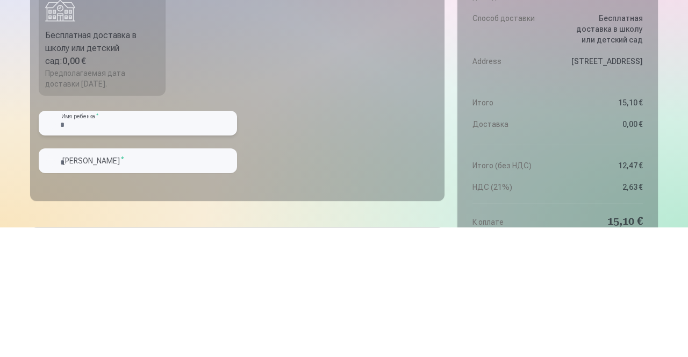
scroll to position [659, 0]
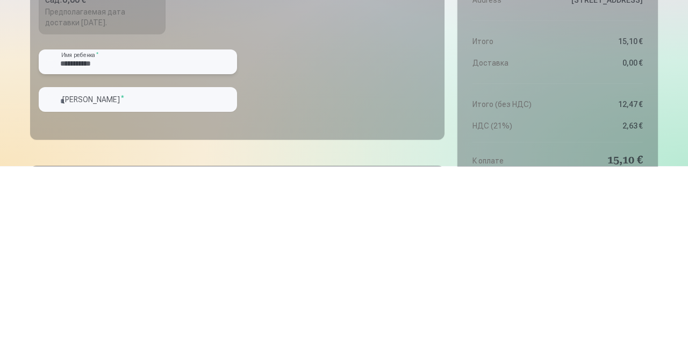
type input "**********"
click at [169, 291] on input "text" at bounding box center [138, 290] width 198 height 25
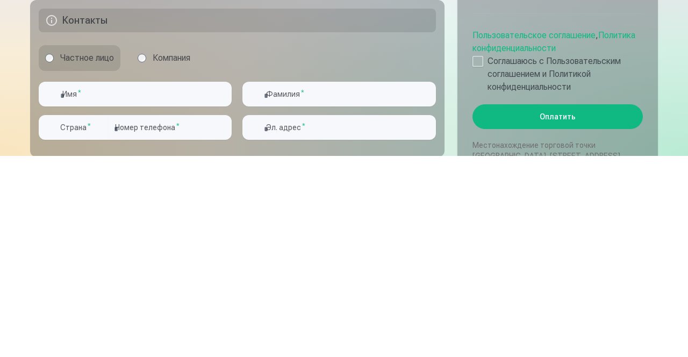
scroll to position [817, 0]
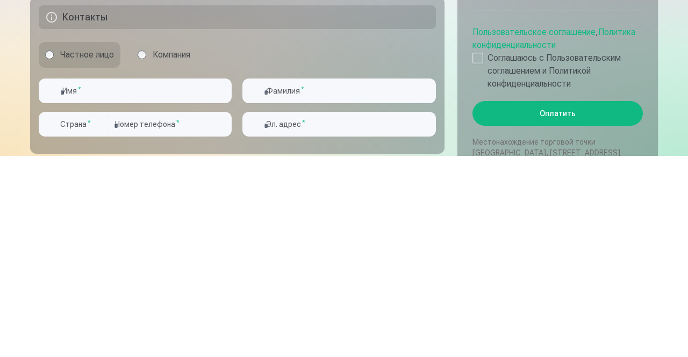
type input "********"
click at [190, 294] on input "text" at bounding box center [135, 292] width 193 height 25
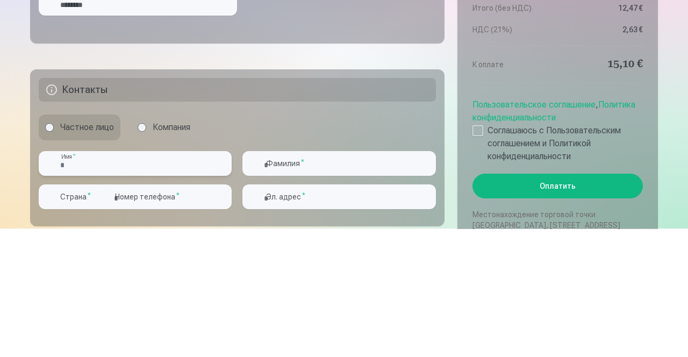
scroll to position [829, 0]
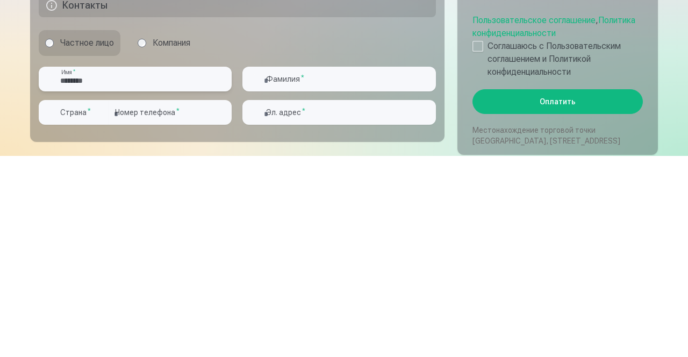
type input "********"
click at [346, 288] on input "text" at bounding box center [338, 280] width 193 height 25
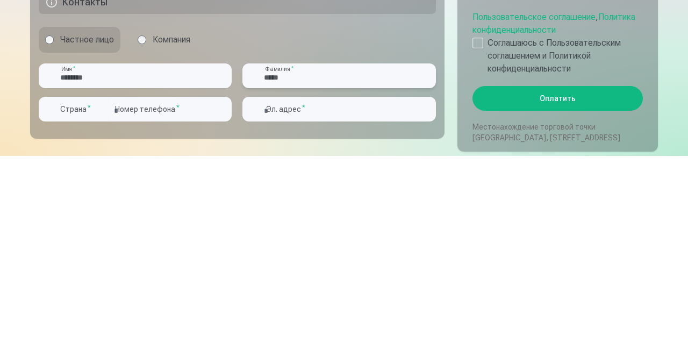
scroll to position [844, 0]
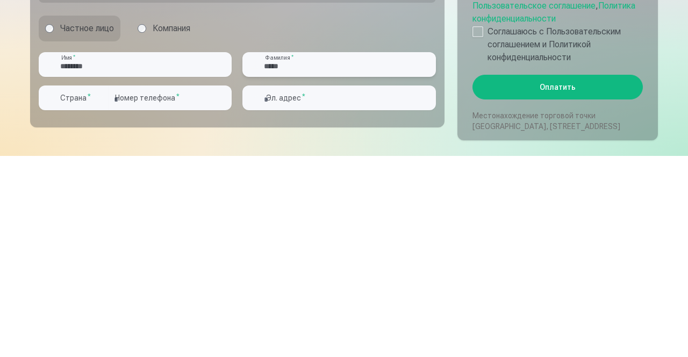
type input "*****"
click at [94, 300] on label "Страна *" at bounding box center [75, 299] width 39 height 11
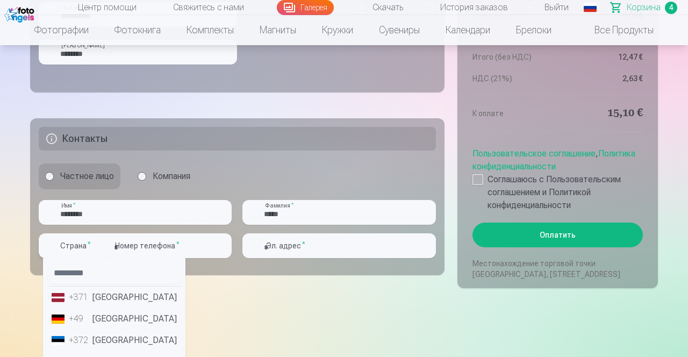
scroll to position [901, 0]
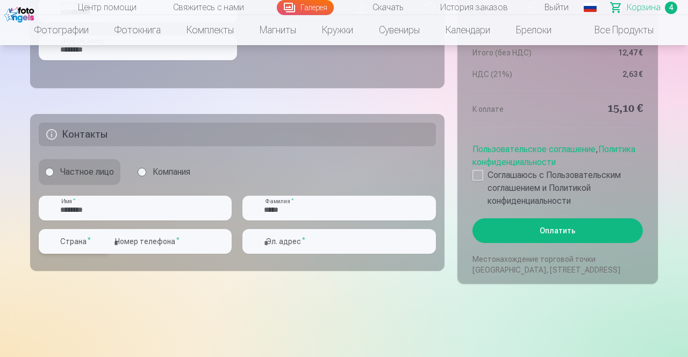
click at [91, 242] on label "Страна *" at bounding box center [75, 241] width 39 height 11
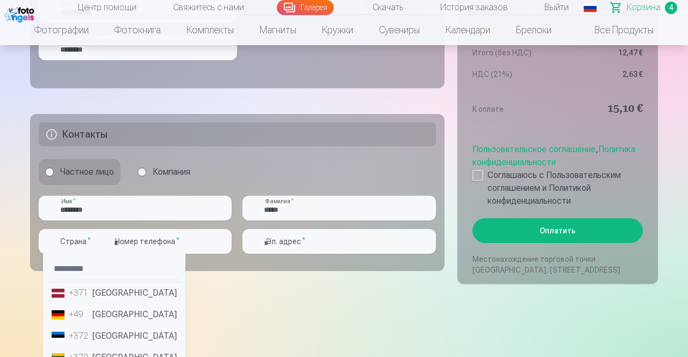
click at [110, 292] on li "+371 Латвия" at bounding box center [114, 293] width 134 height 22
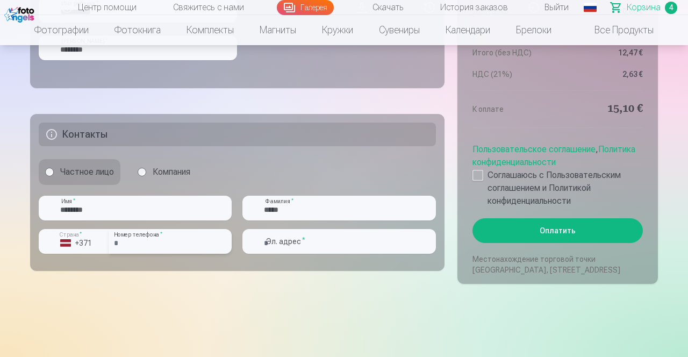
click at [197, 241] on input "number" at bounding box center [170, 241] width 123 height 25
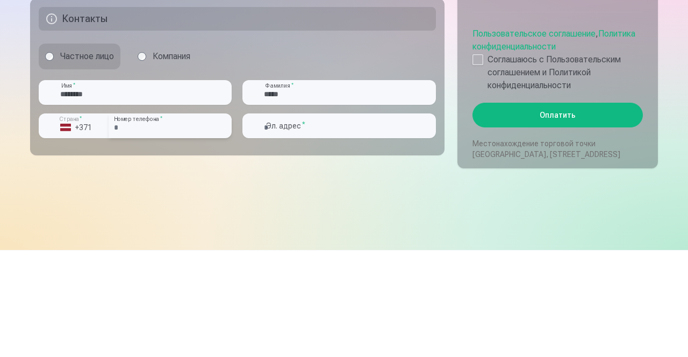
scroll to position [910, 0]
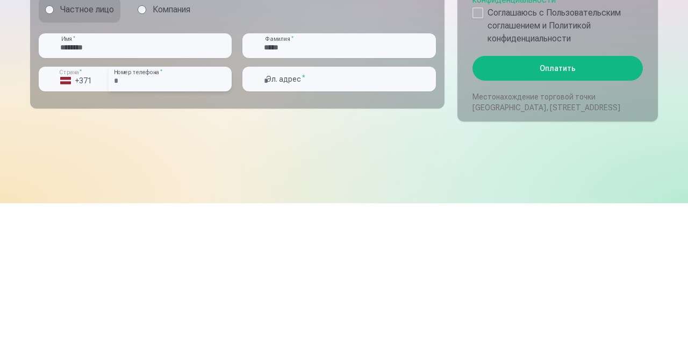
type input "********"
click at [351, 234] on input "email" at bounding box center [338, 232] width 193 height 25
type input "**********"
click at [486, 170] on label "Соглашаюсь с Пользовательским соглашением и Политикой конфиденциальности" at bounding box center [558, 179] width 170 height 39
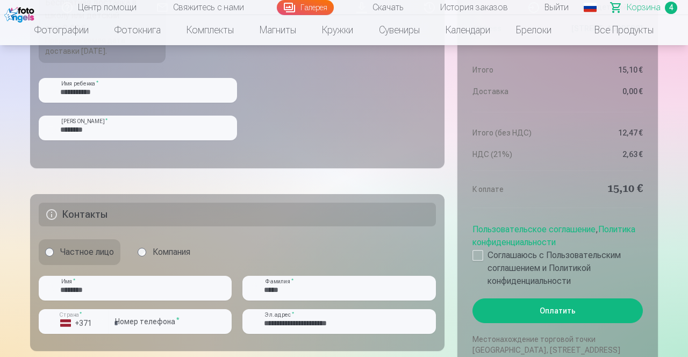
scroll to position [822, 0]
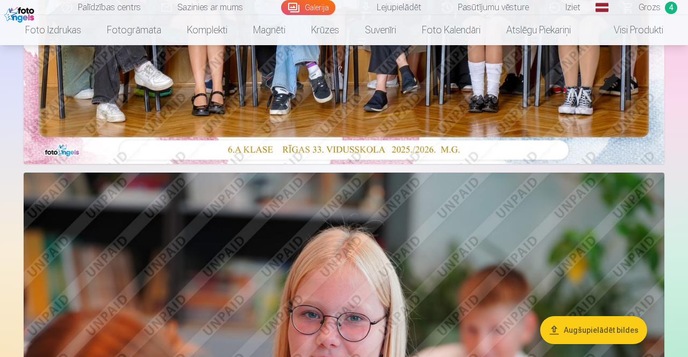
scroll to position [387, 0]
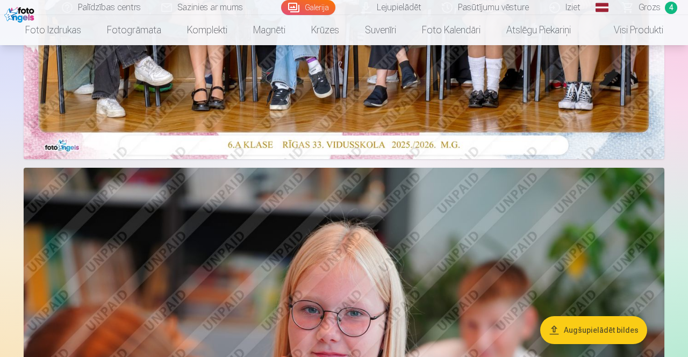
click at [658, 10] on span "Grozs" at bounding box center [650, 7] width 22 height 13
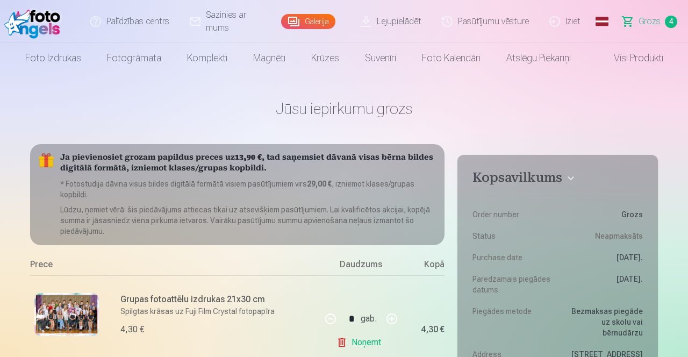
click at [602, 28] on link "Global" at bounding box center [602, 21] width 22 height 43
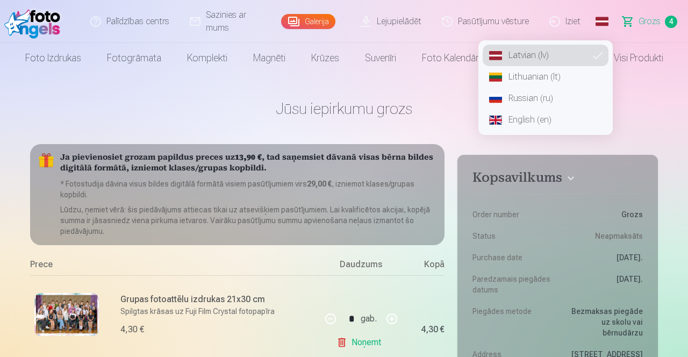
click at [543, 102] on link "Russian (ru)" at bounding box center [546, 99] width 126 height 22
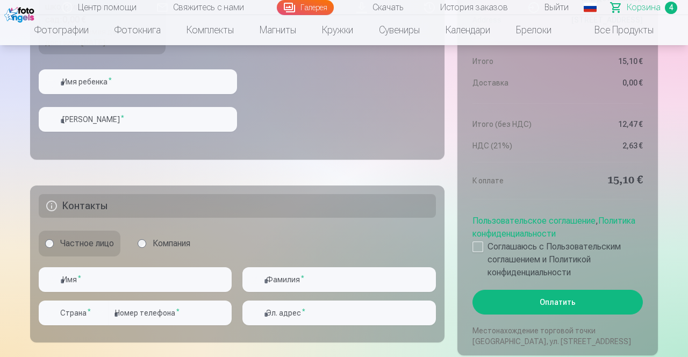
scroll to position [827, 0]
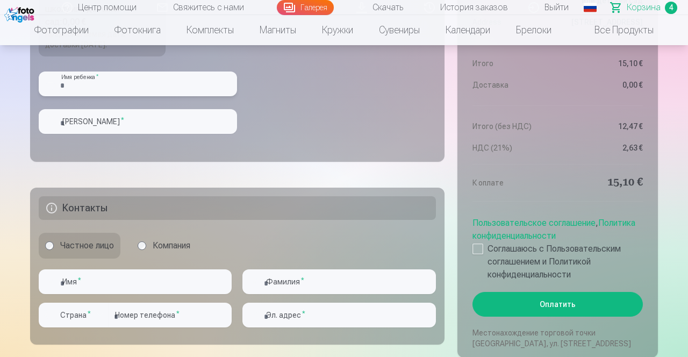
click at [182, 84] on input "text" at bounding box center [138, 84] width 198 height 25
click at [95, 89] on input "**********" at bounding box center [138, 84] width 198 height 25
type input "**********"
click at [165, 125] on input "text" at bounding box center [138, 121] width 198 height 25
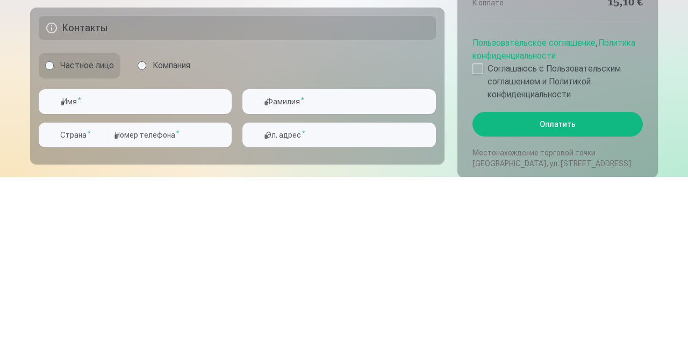
type input "********"
click at [163, 286] on input "text" at bounding box center [135, 281] width 193 height 25
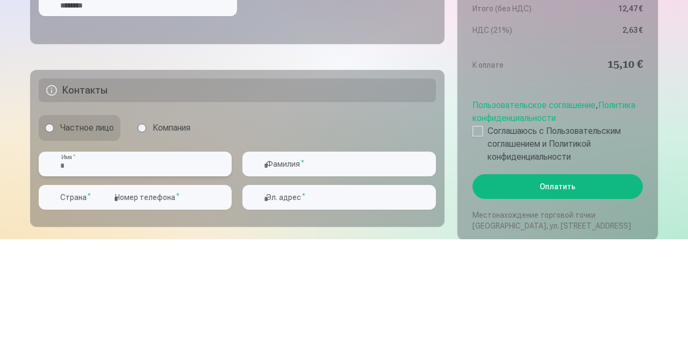
scroll to position [829, 0]
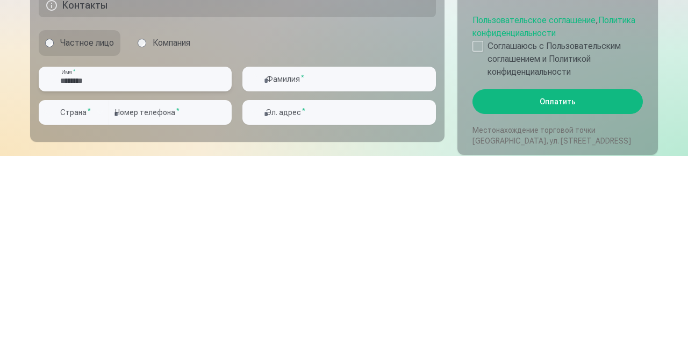
type input "********"
click at [347, 283] on input "text" at bounding box center [338, 280] width 193 height 25
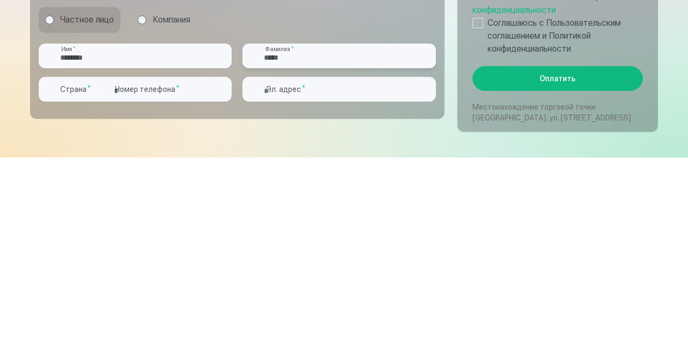
type input "*****"
click at [84, 290] on label "Страна *" at bounding box center [75, 288] width 39 height 11
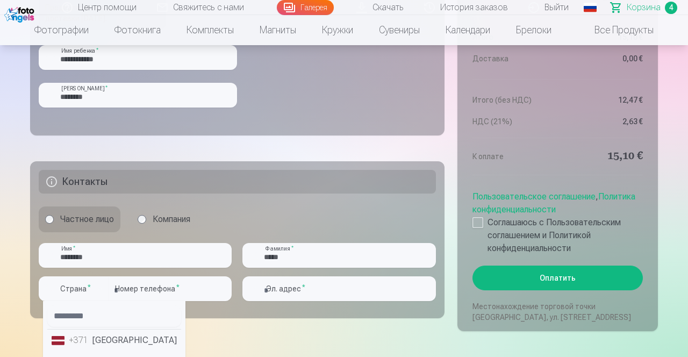
click at [94, 338] on li "+371 Латвия" at bounding box center [114, 341] width 134 height 22
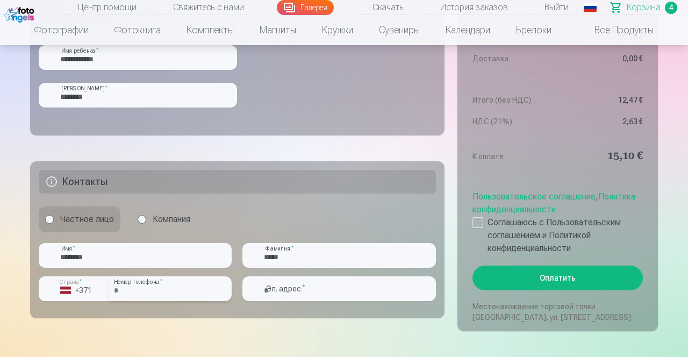
click at [192, 286] on input "number" at bounding box center [170, 288] width 123 height 25
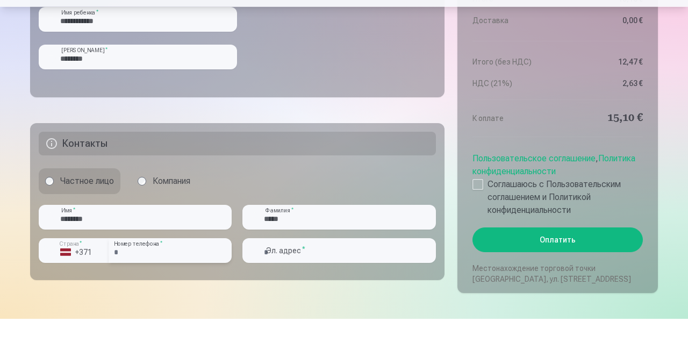
scroll to position [862, 0]
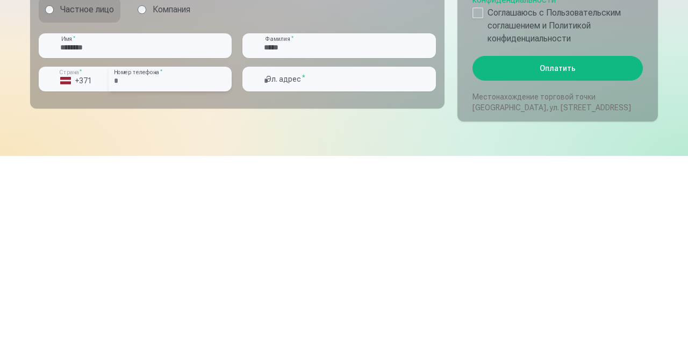
type input "********"
click at [334, 289] on input "email" at bounding box center [338, 280] width 193 height 25
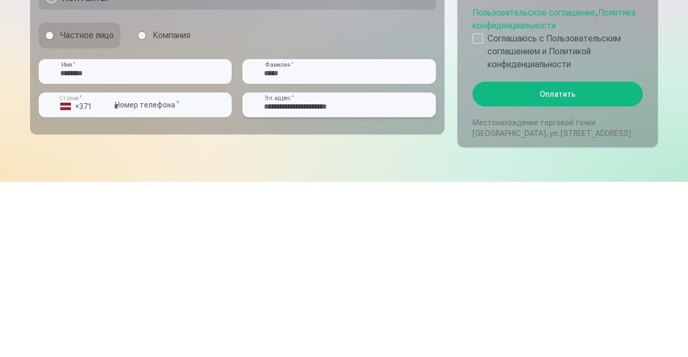
type input "**********"
click at [482, 215] on div at bounding box center [478, 214] width 11 height 11
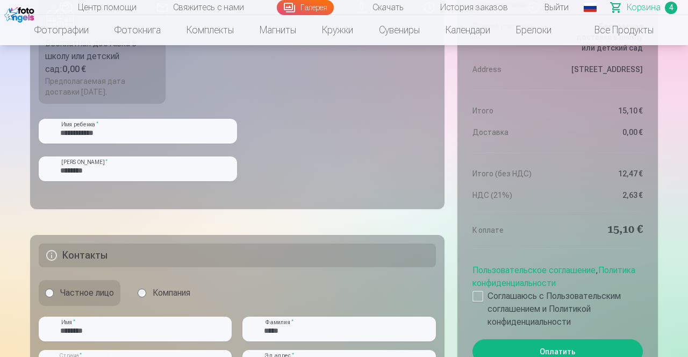
scroll to position [806, 0]
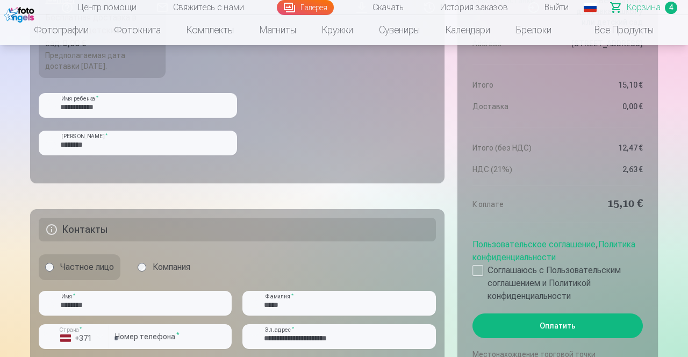
click at [559, 324] on button "Оплатить" at bounding box center [558, 325] width 170 height 25
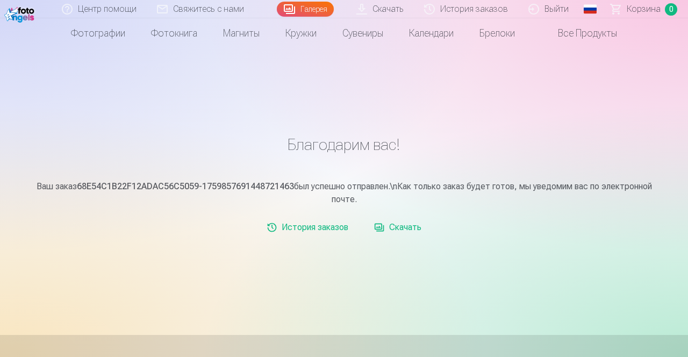
scroll to position [25, 0]
